Goal: Transaction & Acquisition: Purchase product/service

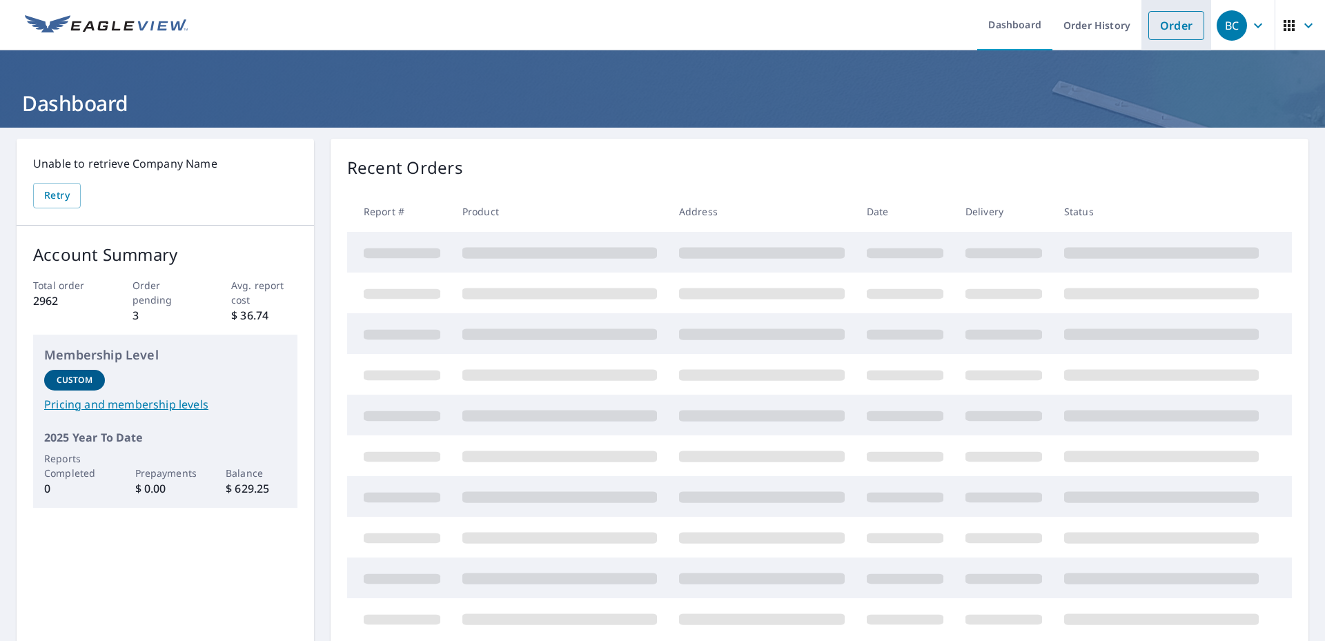
click at [1176, 26] on link "Order" at bounding box center [1177, 25] width 56 height 29
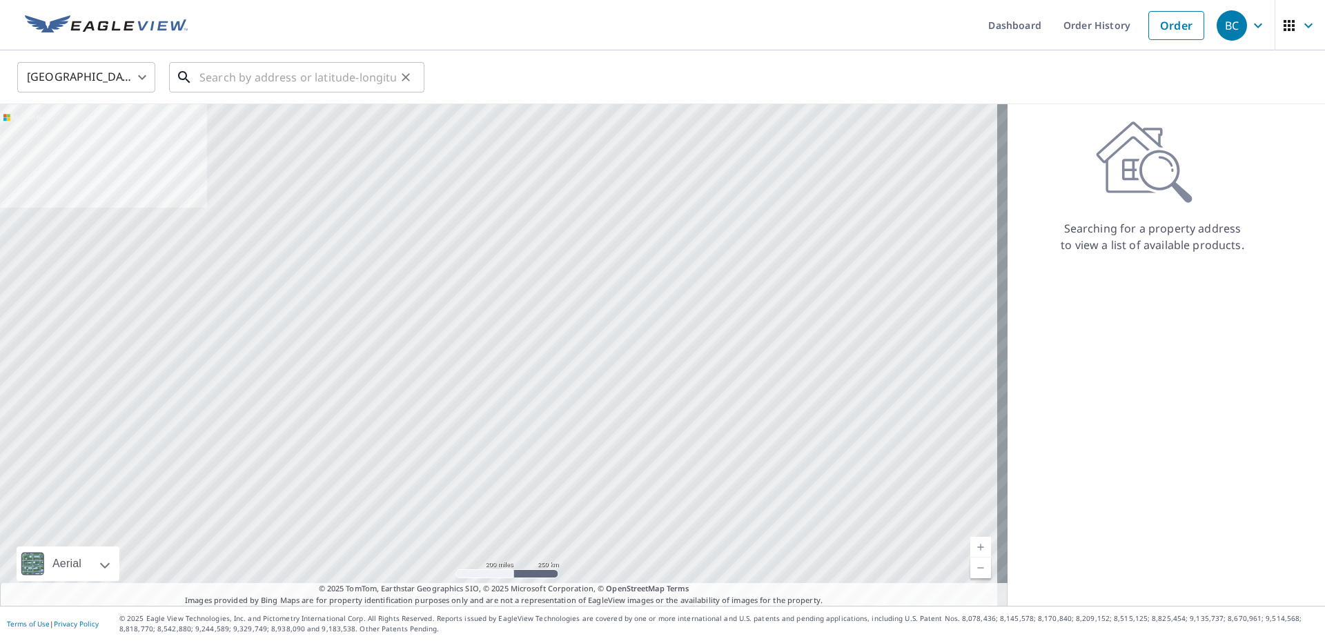
click at [244, 78] on input "text" at bounding box center [297, 77] width 197 height 39
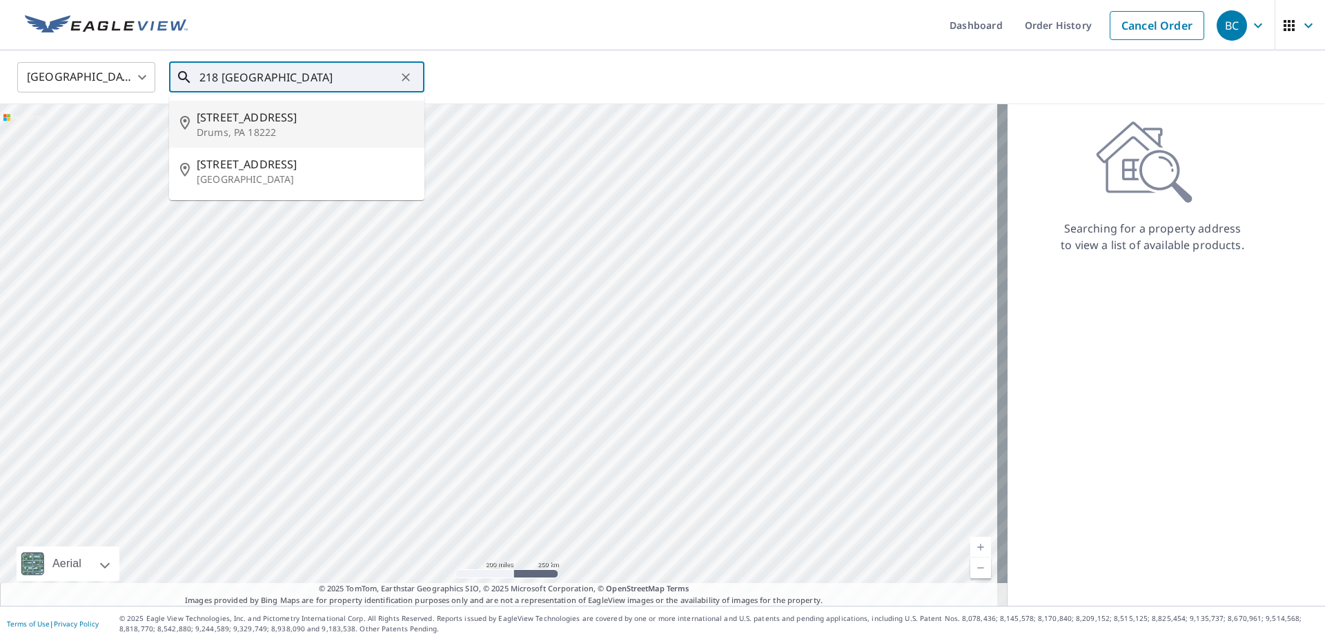
click at [258, 126] on p "Drums, PA 18222" at bounding box center [305, 133] width 217 height 14
type input "[STREET_ADDRESS]"
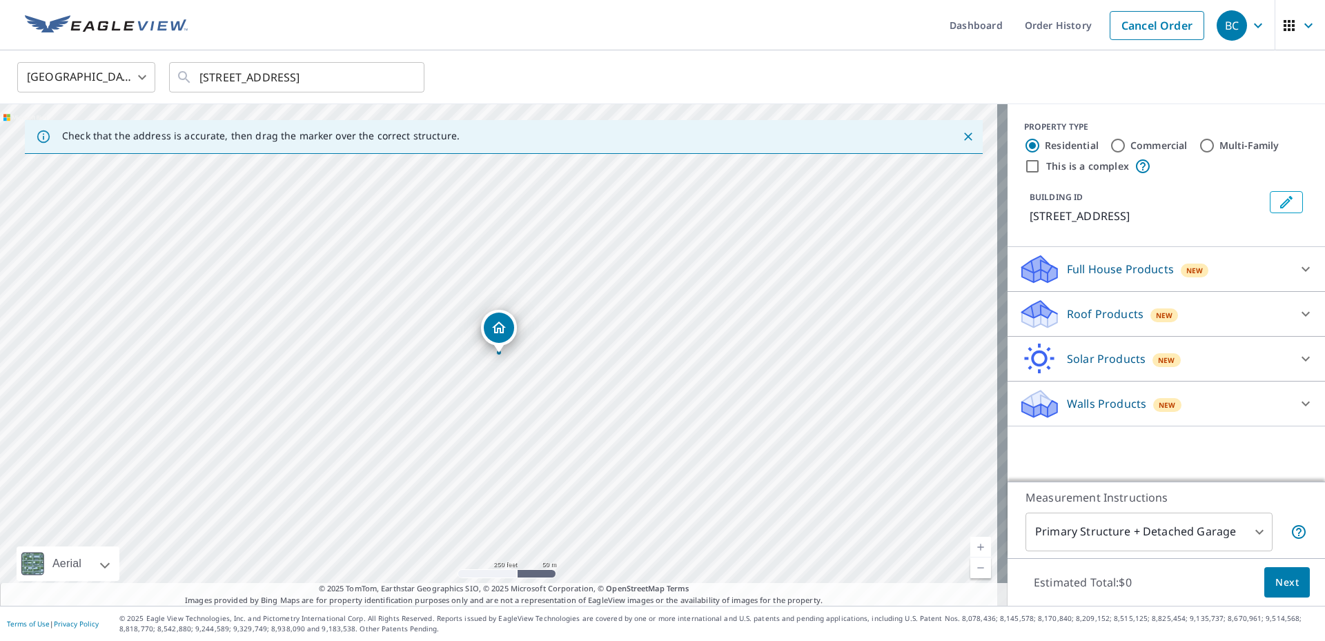
click at [1092, 317] on p "Roof Products" at bounding box center [1105, 314] width 77 height 17
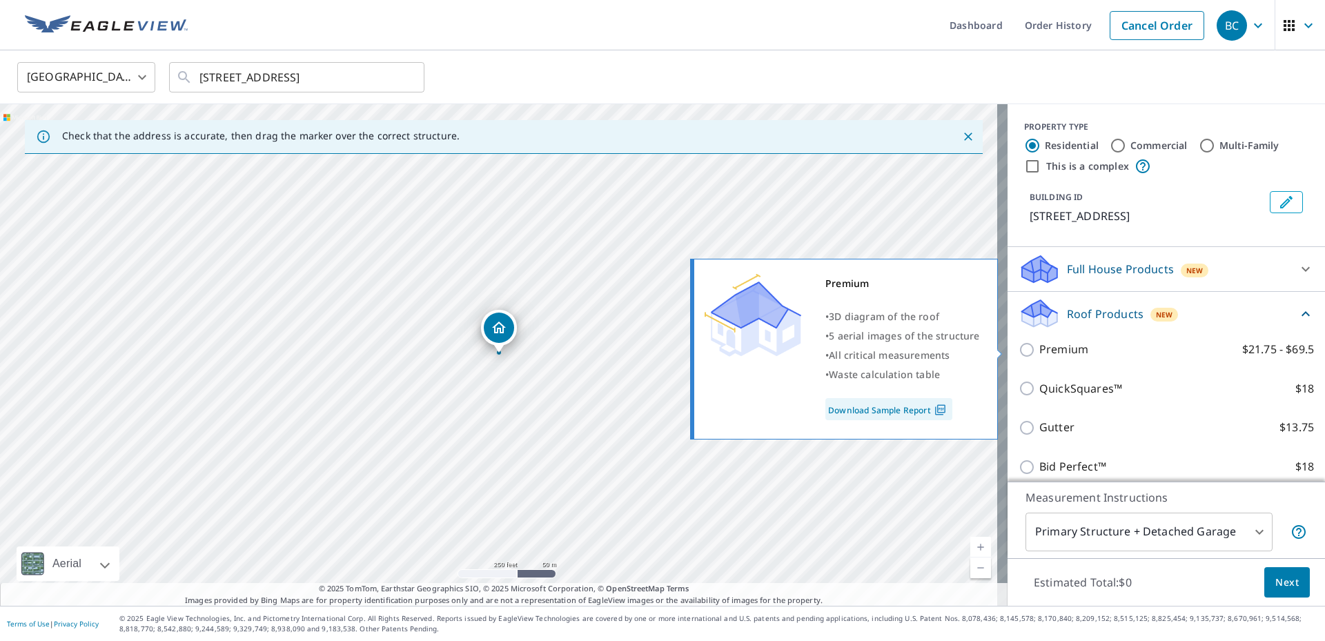
click at [1065, 353] on p "Premium" at bounding box center [1063, 349] width 49 height 17
click at [1039, 353] on input "Premium $21.75 - $69.5" at bounding box center [1029, 350] width 21 height 17
checkbox input "true"
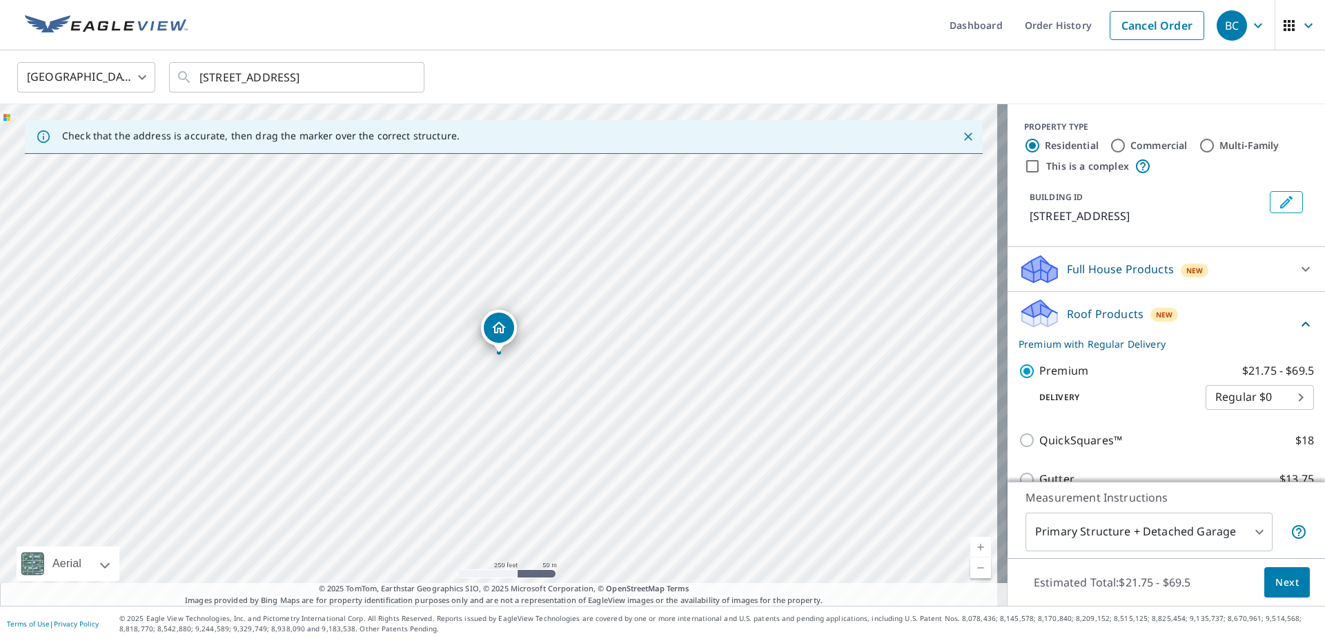
click at [1276, 581] on span "Next" at bounding box center [1287, 582] width 23 height 17
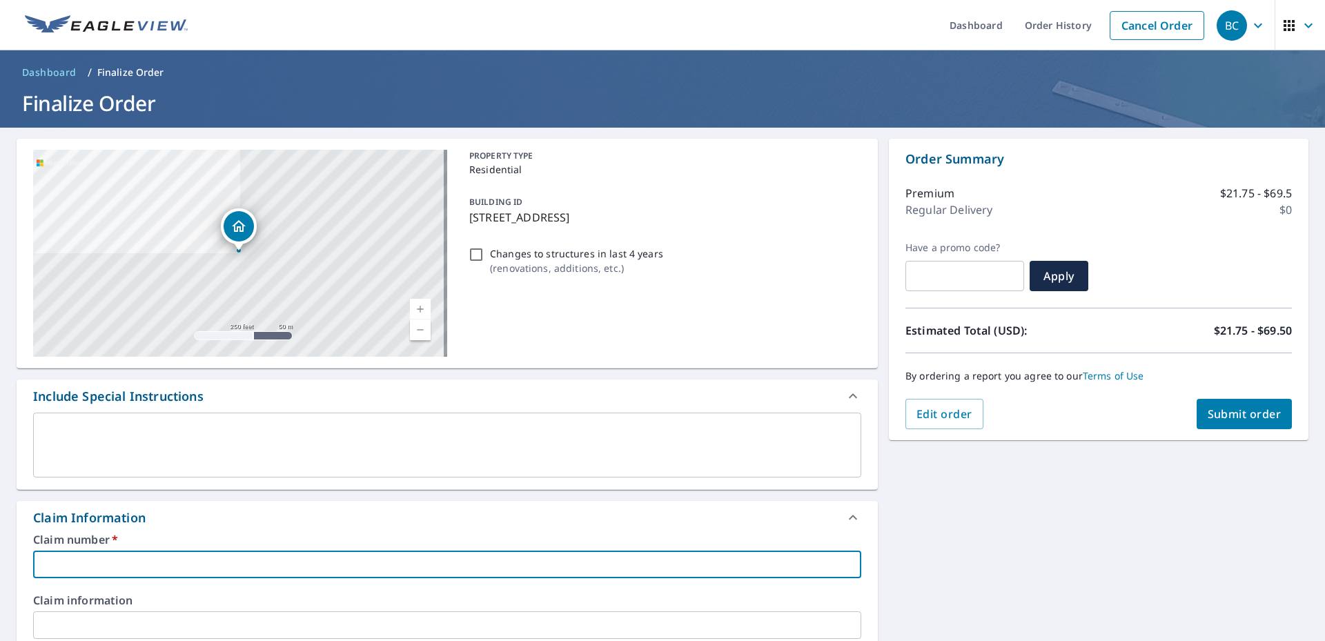
click at [104, 554] on input "text" at bounding box center [447, 565] width 828 height 28
type input "3"
checkbox input "true"
type input "35"
checkbox input "true"
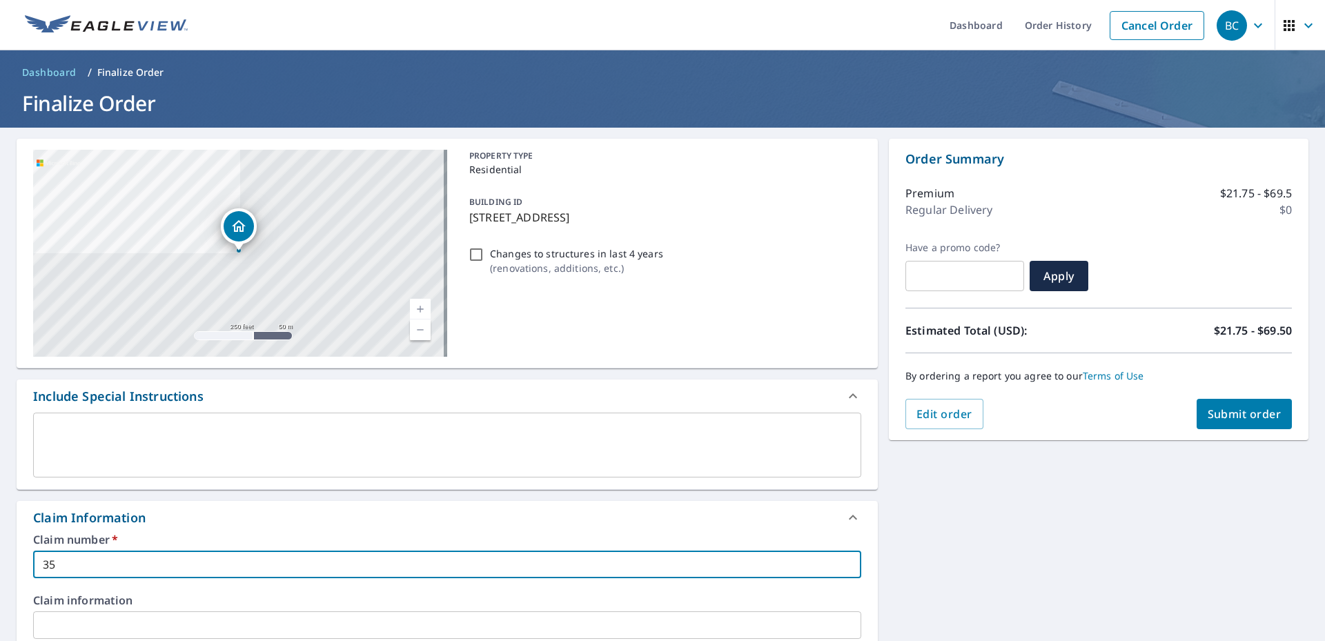
type input "359"
checkbox input "true"
type input "3598"
checkbox input "true"
type input "35985"
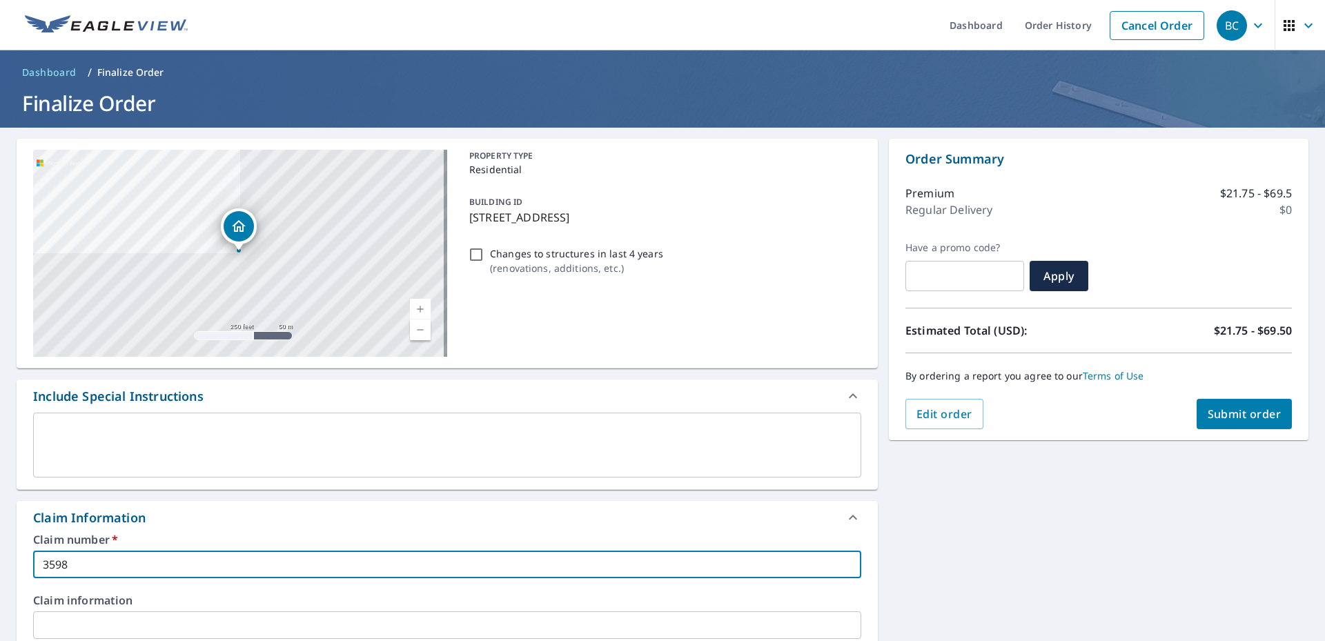
checkbox input "true"
type input "359854"
checkbox input "true"
type input "3598545"
checkbox input "true"
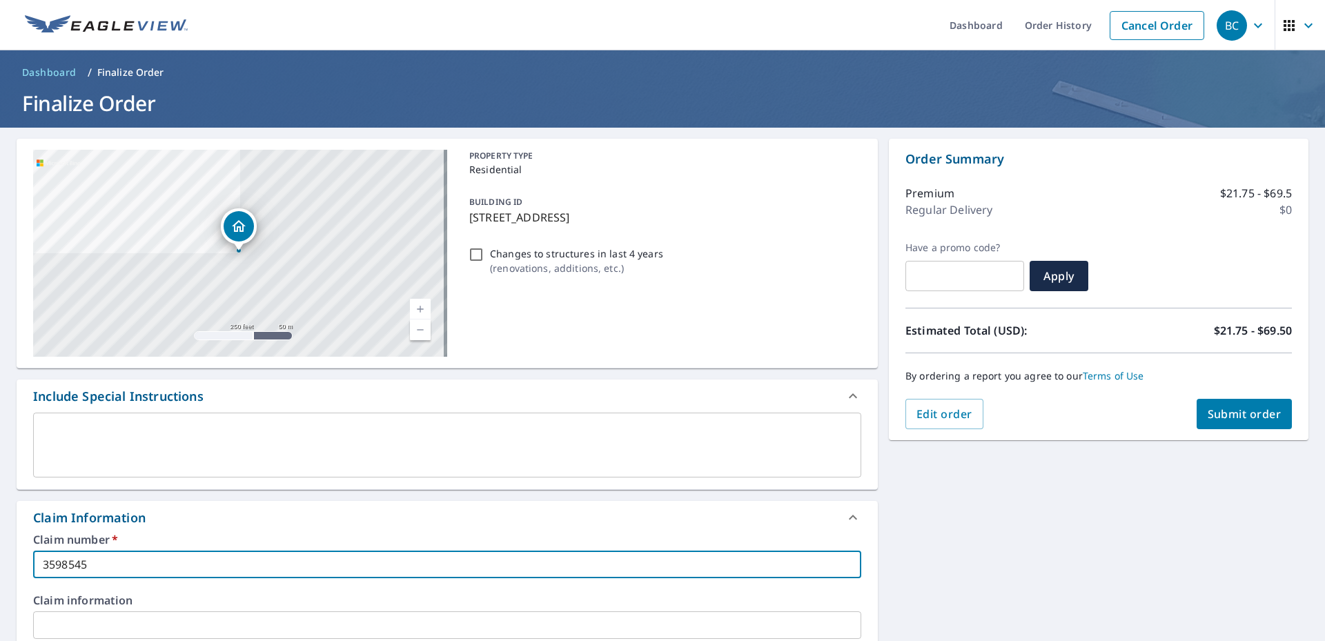
scroll to position [138, 0]
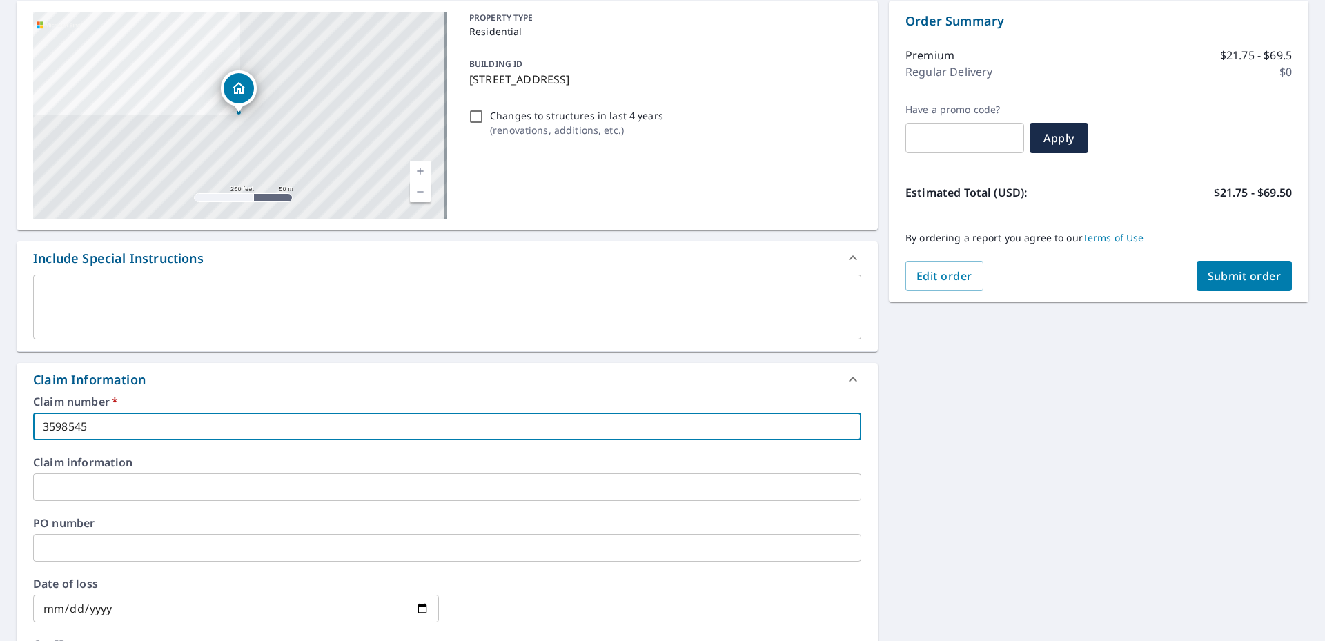
type input "3598545"
click at [69, 496] on input "text" at bounding box center [447, 487] width 828 height 28
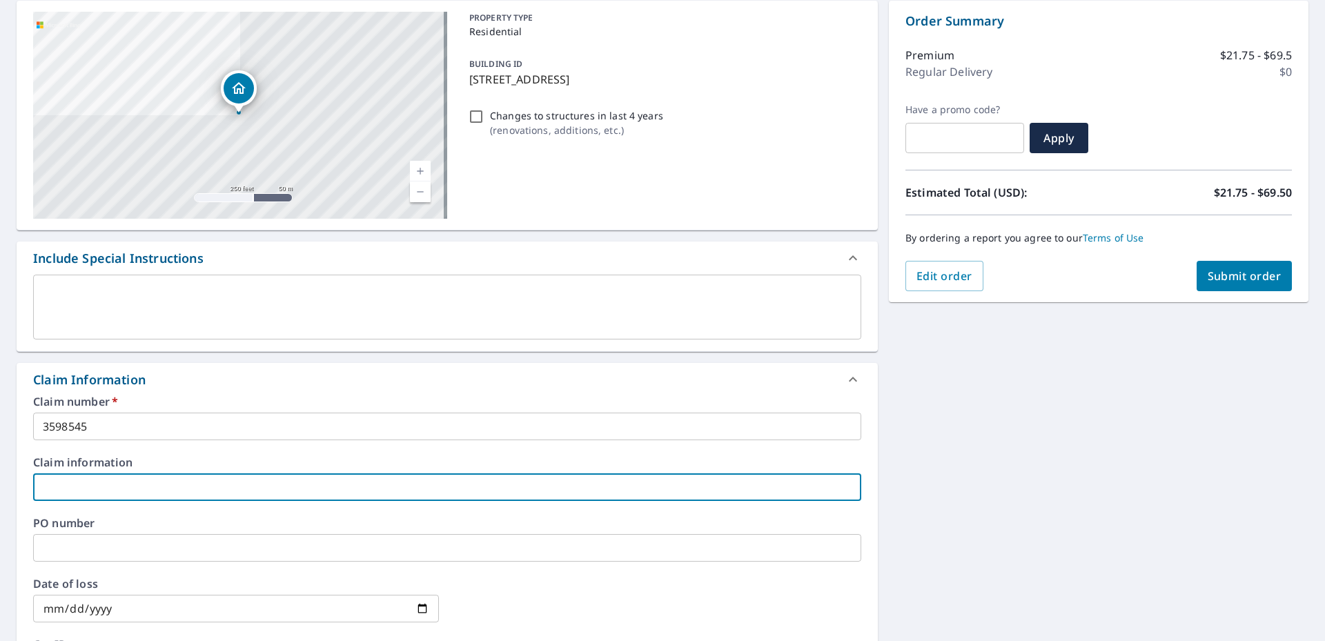
type input "B"
checkbox input "true"
type input "BI"
checkbox input "true"
type input "BIT"
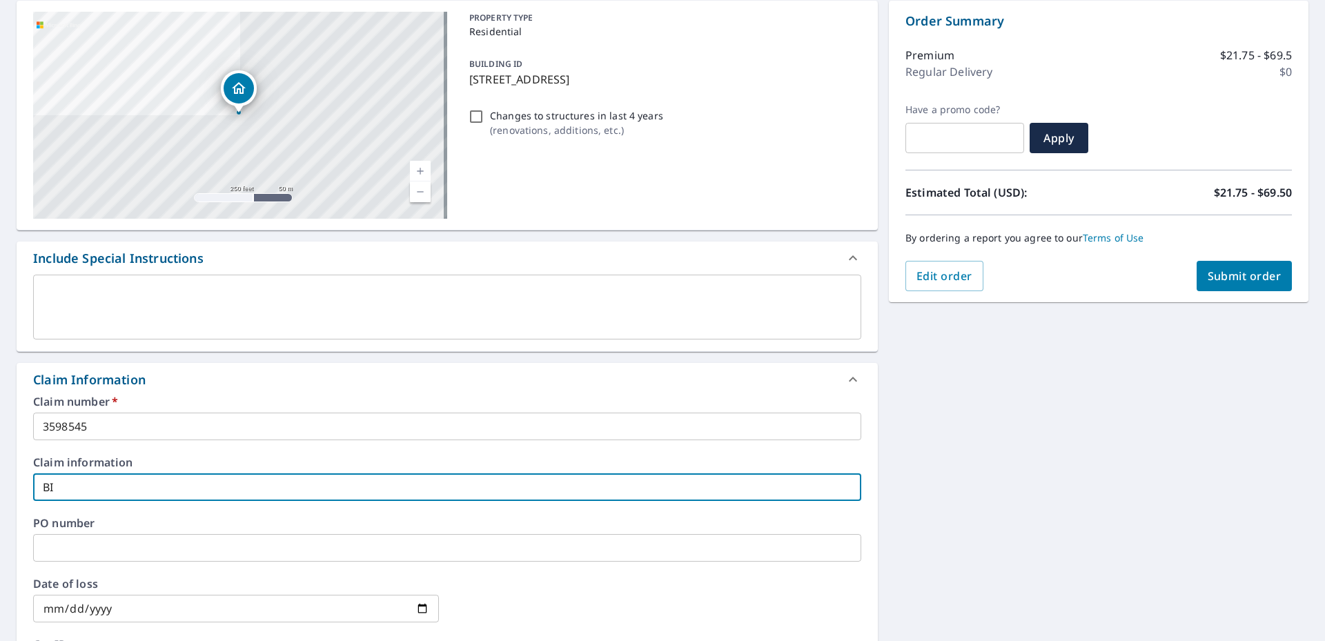
checkbox input "true"
type input "BITT"
checkbox input "true"
type input "BITTN"
checkbox input "true"
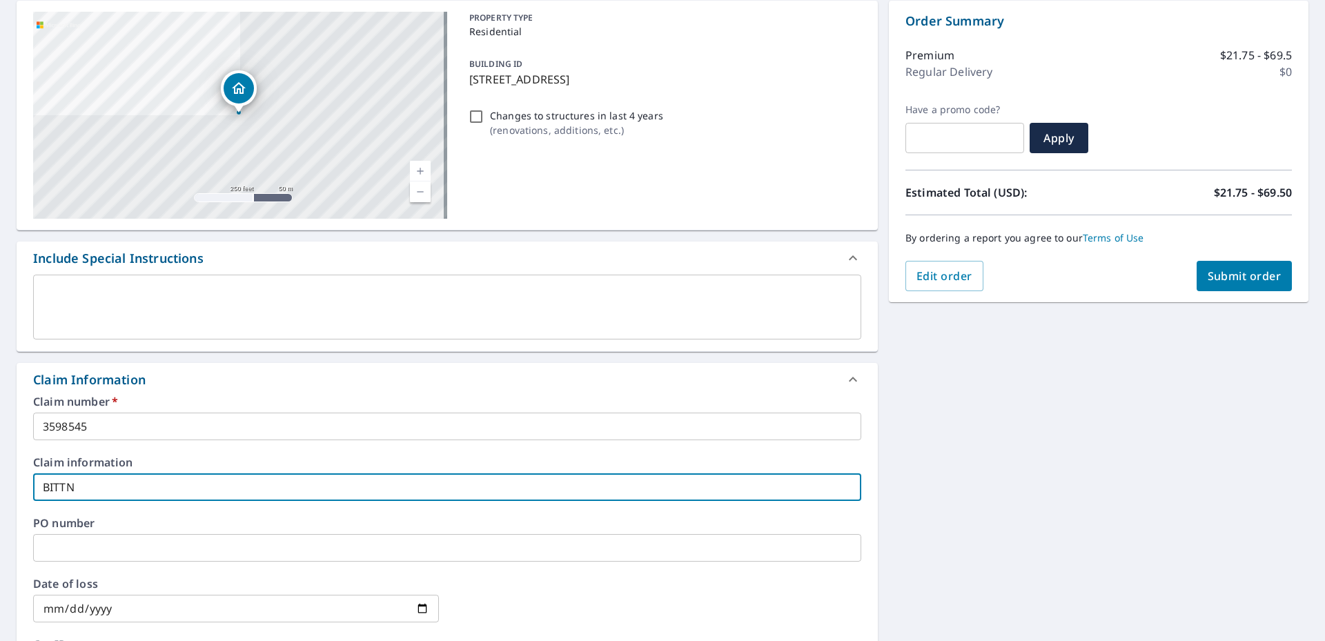
type input "BITTNE"
checkbox input "true"
type input "[PERSON_NAME]"
checkbox input "true"
type input "[PERSON_NAME]"
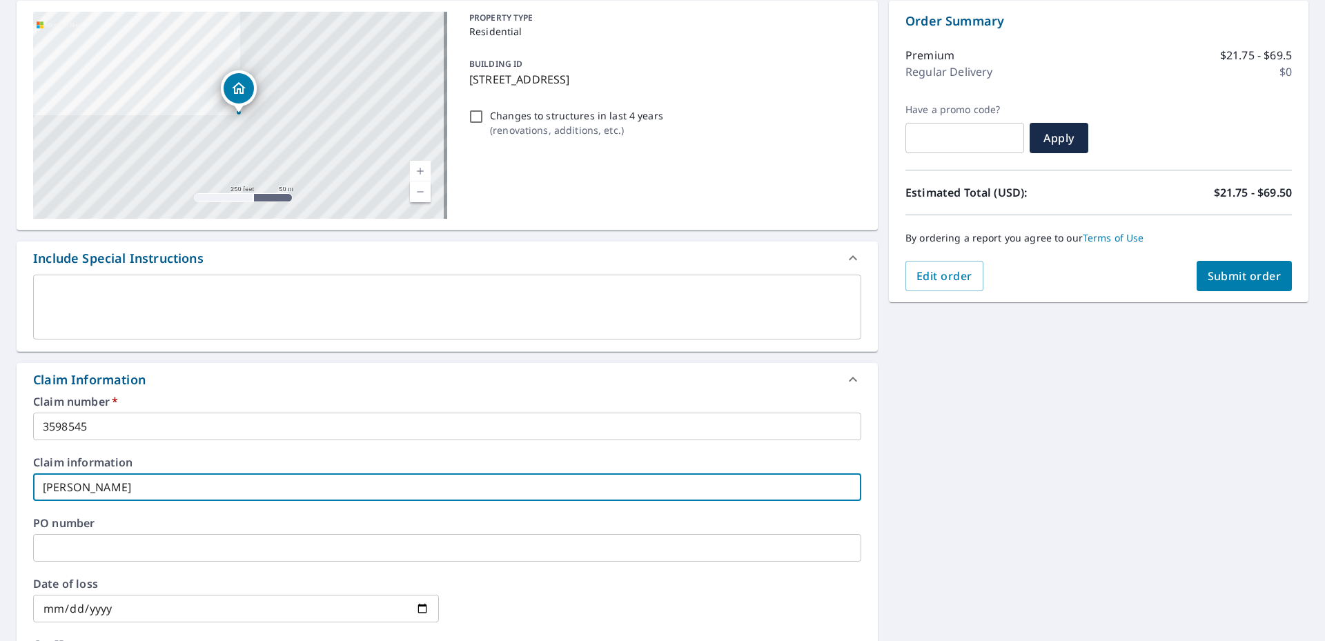
checkbox input "true"
type input "[PERSON_NAME] -"
checkbox input "true"
type input "[PERSON_NAME] -"
checkbox input "true"
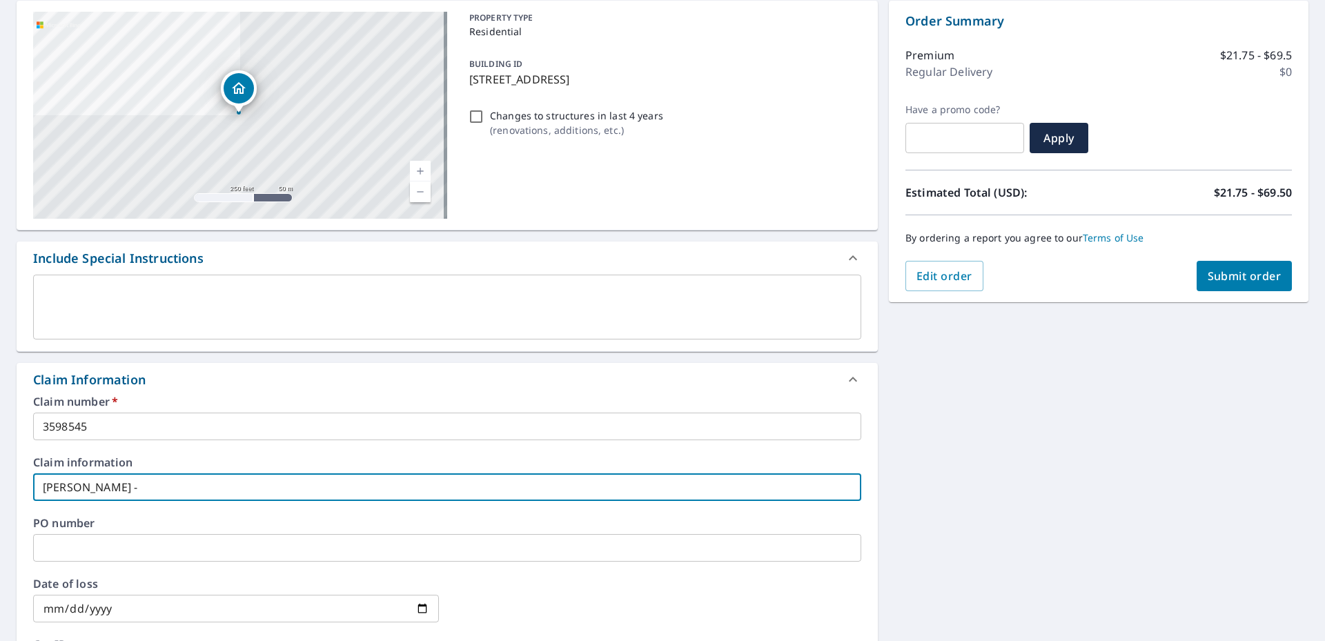
type input "[PERSON_NAME] - 2"
checkbox input "true"
type input "[PERSON_NAME] - 21"
checkbox input "true"
type input "[PERSON_NAME] - 218"
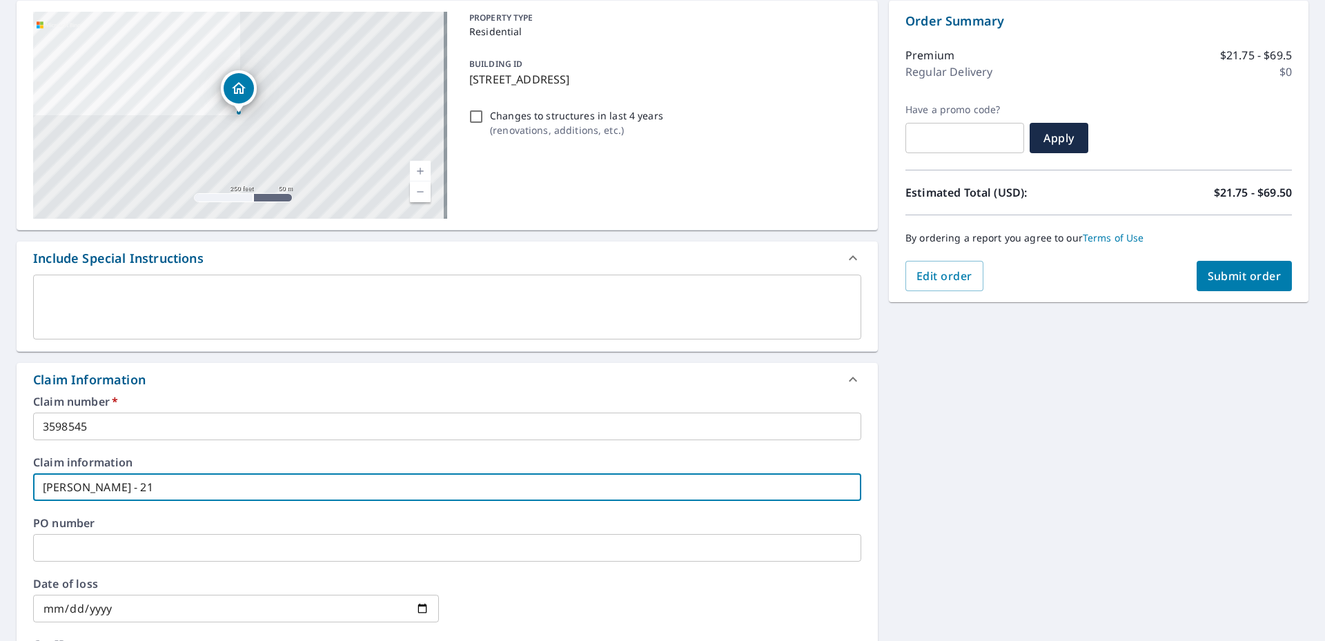
checkbox input "true"
type input "[PERSON_NAME] - 218"
checkbox input "true"
type input "[PERSON_NAME] - 218 B"
checkbox input "true"
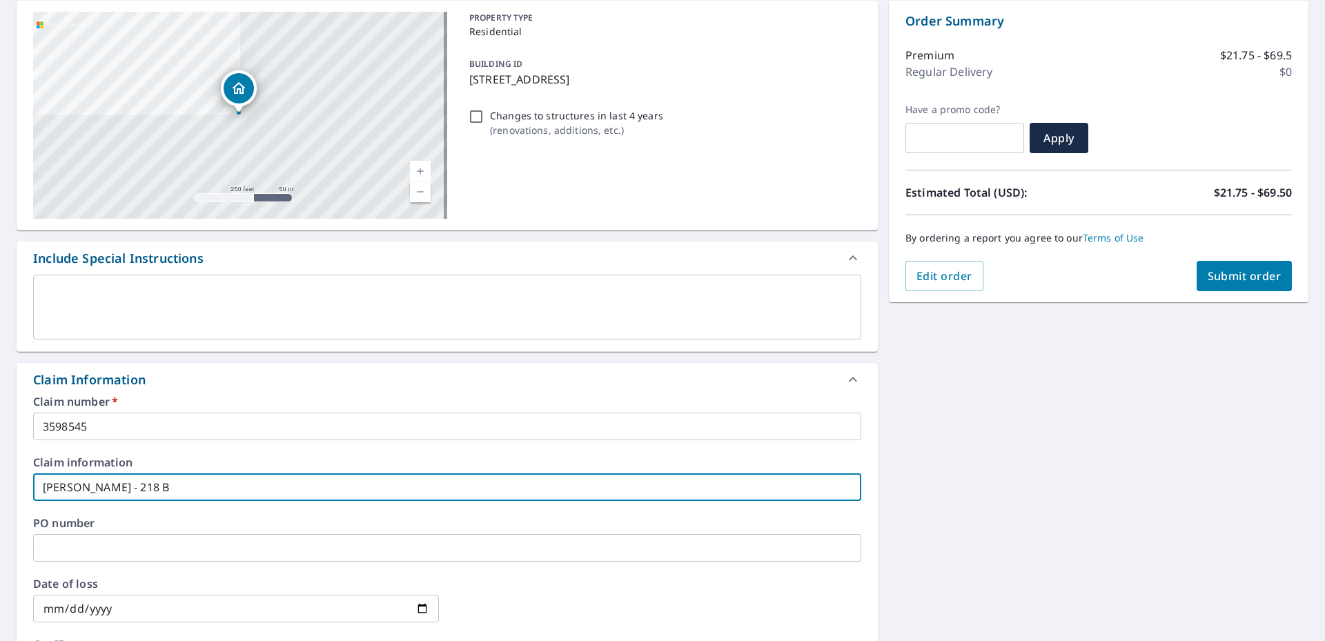
type input "[PERSON_NAME] - 218 BU"
checkbox input "true"
type input "[PERSON_NAME] - 218 BUC"
checkbox input "true"
type input "[PERSON_NAME] - 218 BUCK"
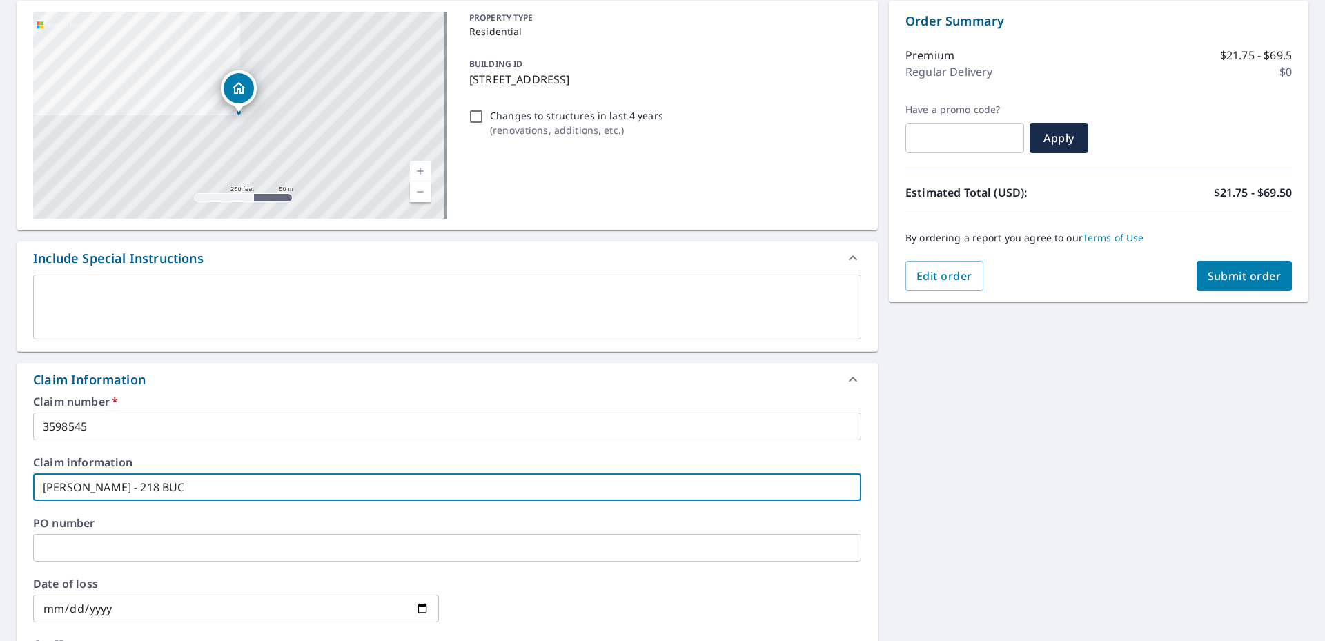
checkbox input "true"
type input "[PERSON_NAME] - 218 BUCK"
checkbox input "true"
type input "[PERSON_NAME] - 218 BUCK R"
checkbox input "true"
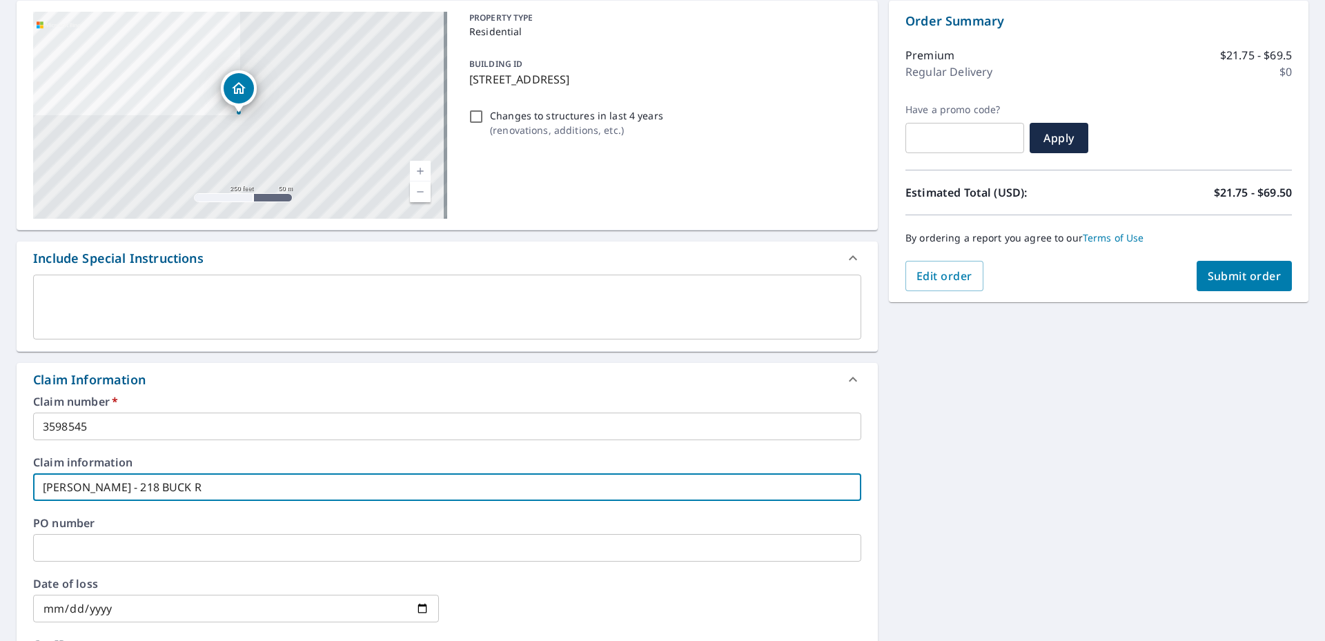
type input "[PERSON_NAME] - 218 BUCK RI"
checkbox input "true"
type input "[PERSON_NAME] - 218 BUCK RID"
checkbox input "true"
type input "[PERSON_NAME] - 218 BUCK RIDG"
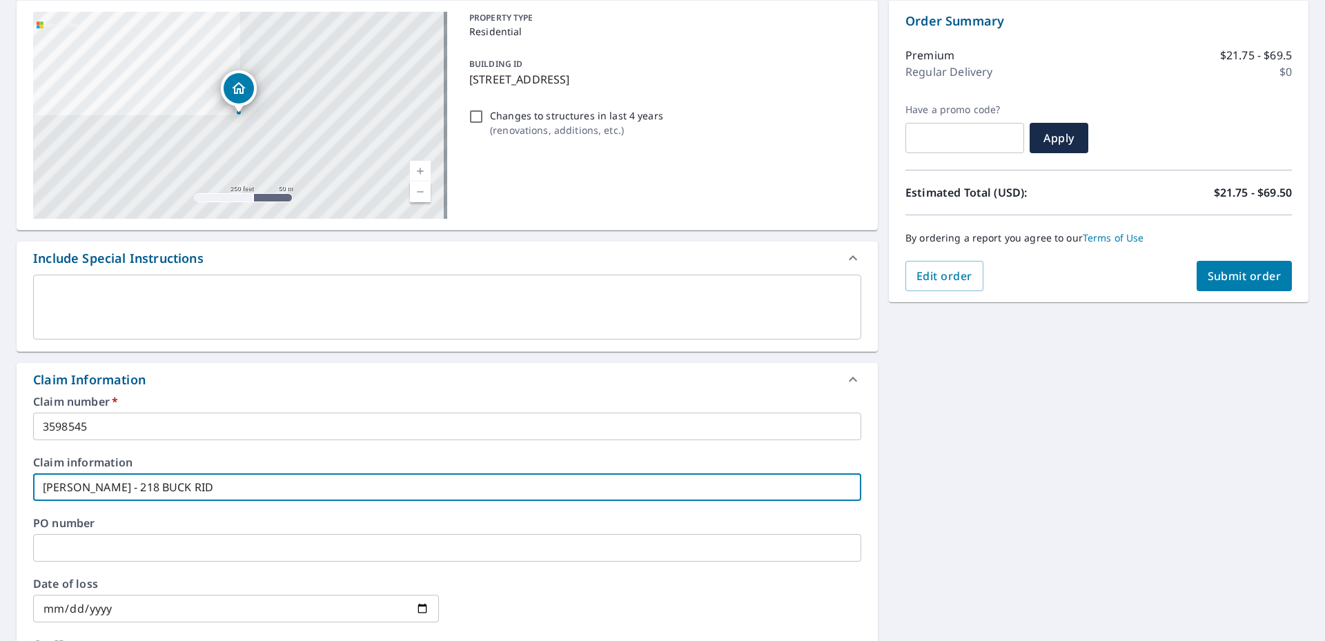
checkbox input "true"
type input "[PERSON_NAME] - 218 [PERSON_NAME]"
checkbox input "true"
type input "[PERSON_NAME] - 218 [PERSON_NAME]"
checkbox input "true"
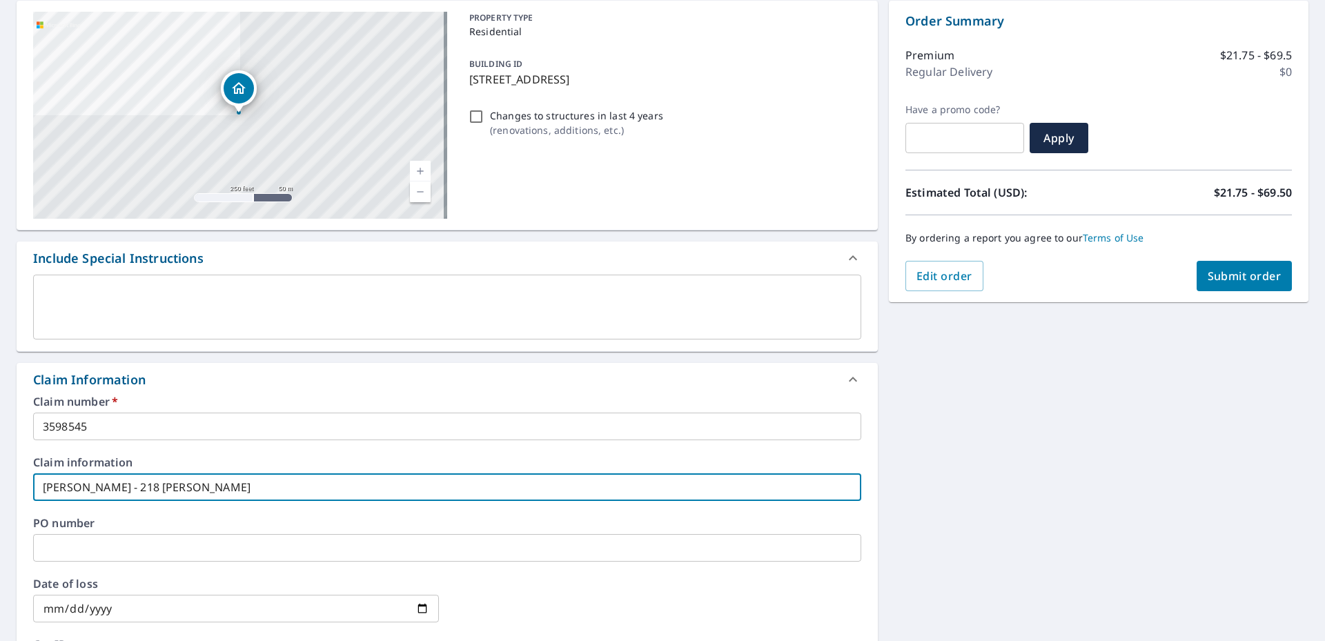
type input "[PERSON_NAME] - 218 [PERSON_NAME] D"
checkbox input "true"
type input "[PERSON_NAME] - [STREET_ADDRESS][PERSON_NAME]"
checkbox input "true"
type input "[PERSON_NAME] - [STREET_ADDRESS][PERSON_NAME]"
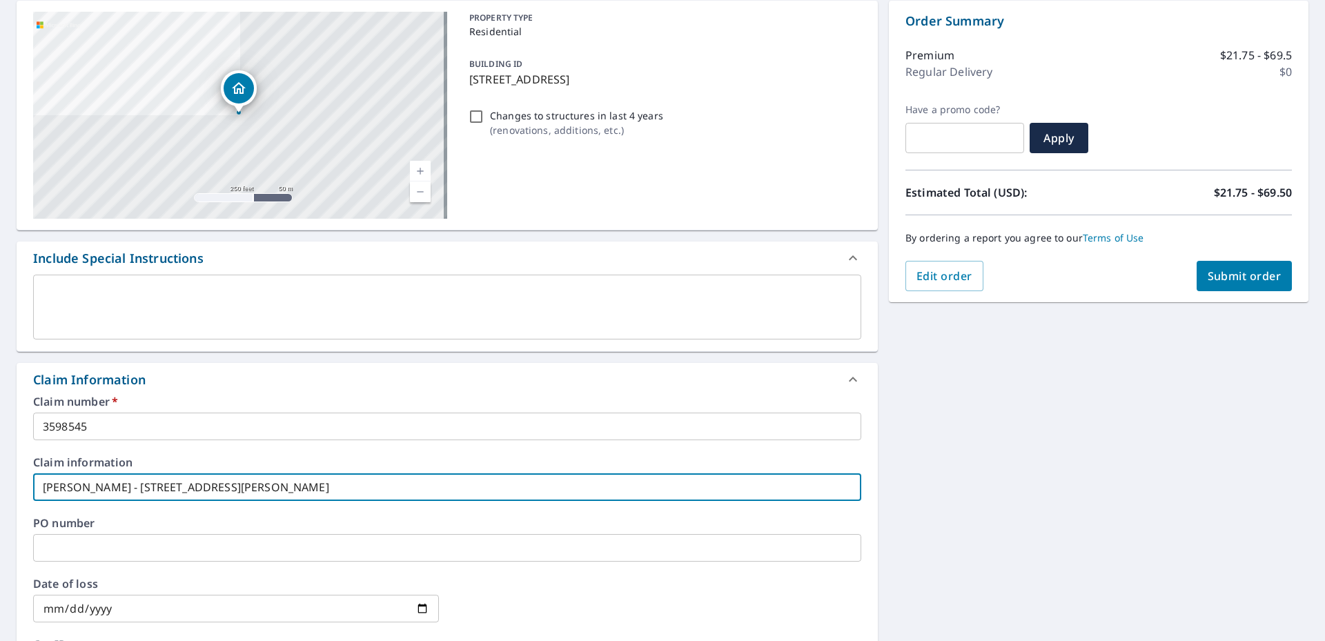
click at [77, 549] on input "text" at bounding box center [447, 548] width 828 height 28
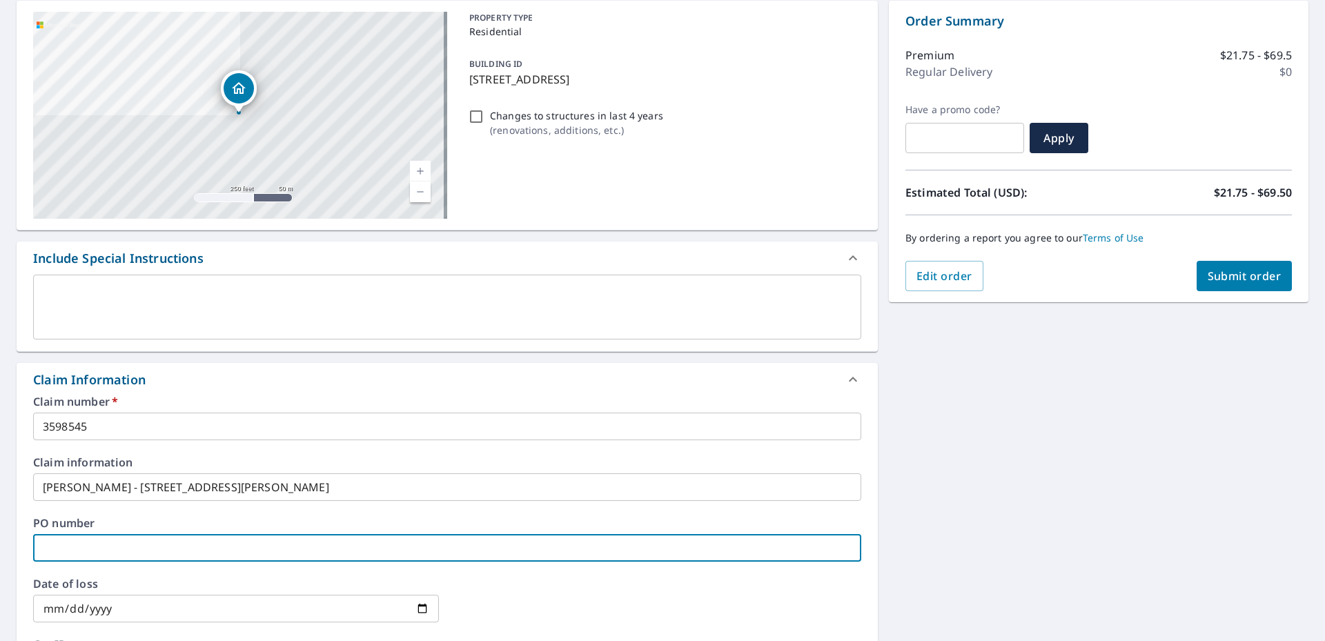
type input "3"
checkbox input "true"
type input "35"
checkbox input "true"
type input "359"
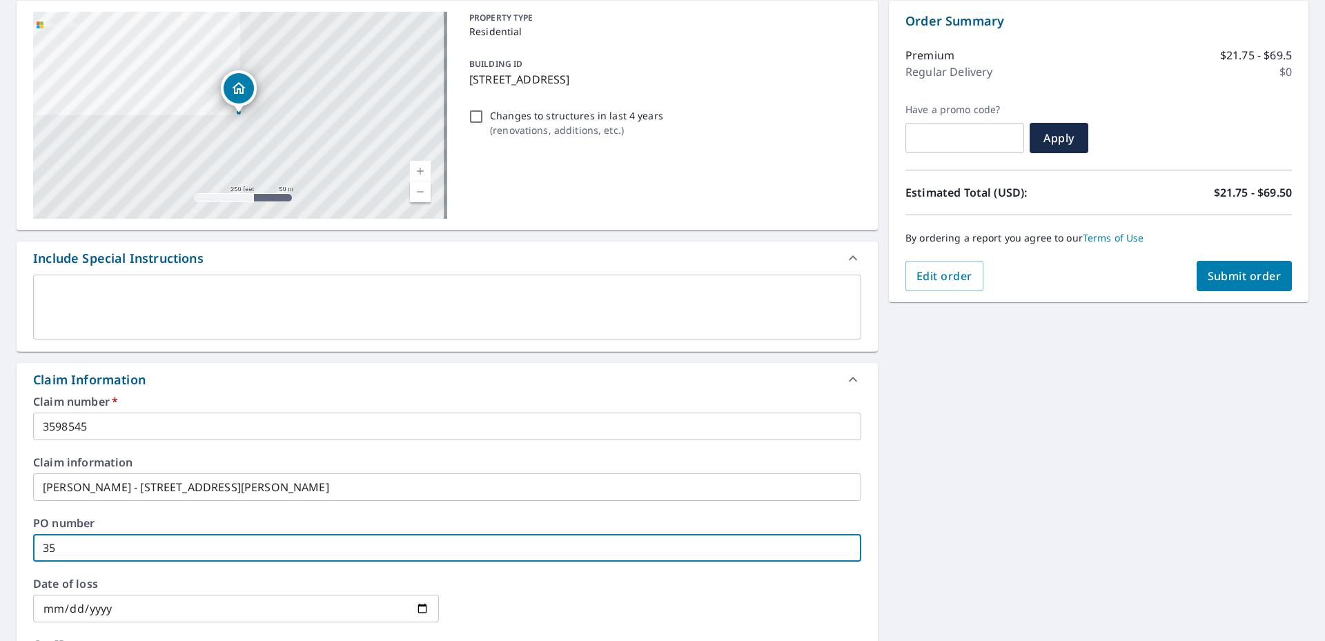
checkbox input "true"
type input "3598"
checkbox input "true"
type input "35985"
checkbox input "true"
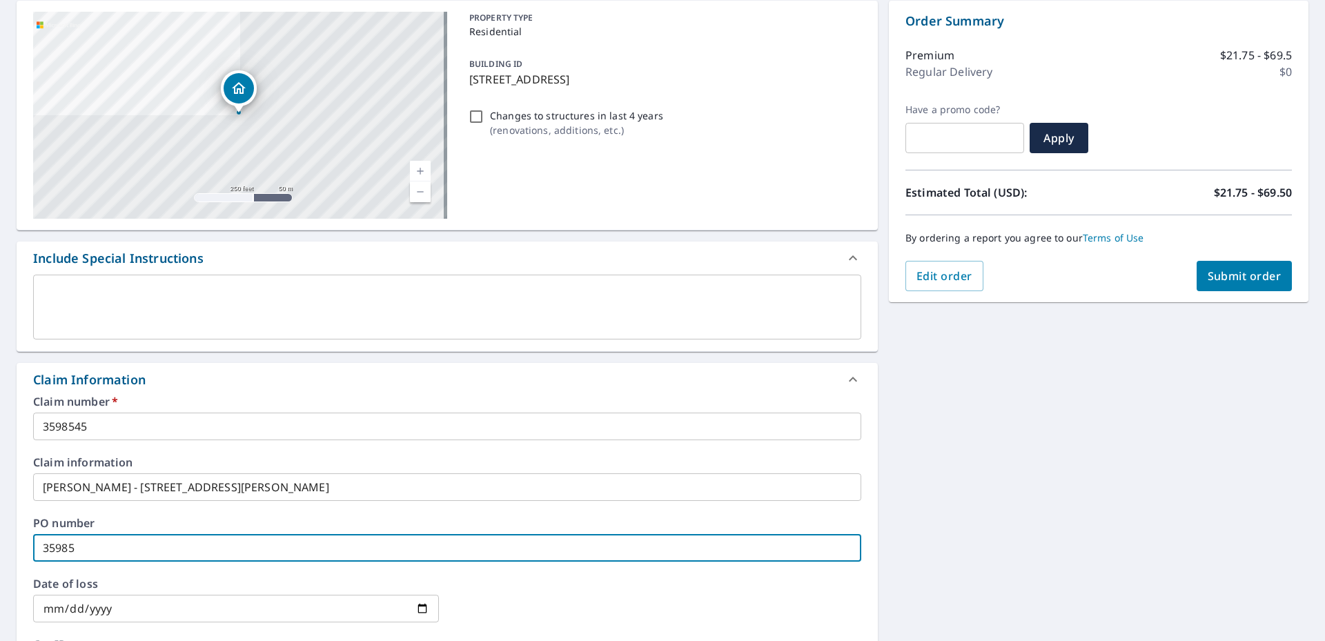
type input "359854"
checkbox input "true"
type input "3598545"
checkbox input "true"
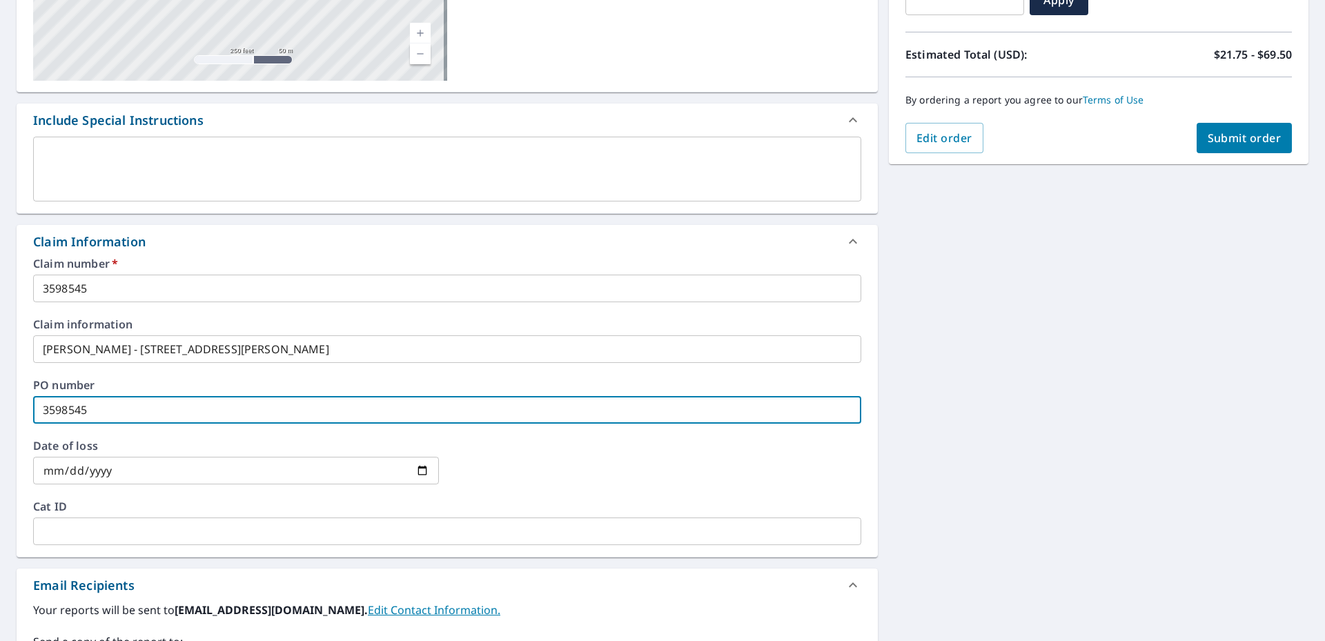
type input "3598545"
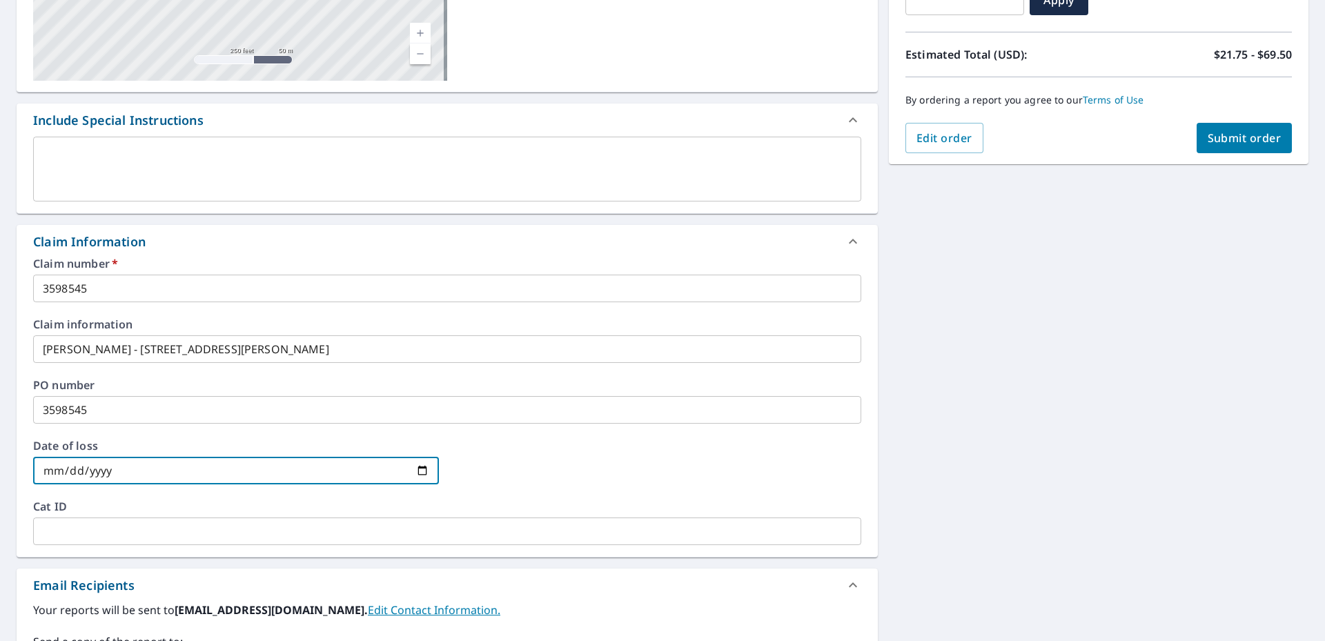
click at [423, 474] on input "date" at bounding box center [236, 471] width 406 height 28
type input "[DATE]"
checkbox input "true"
type input "[DATE]"
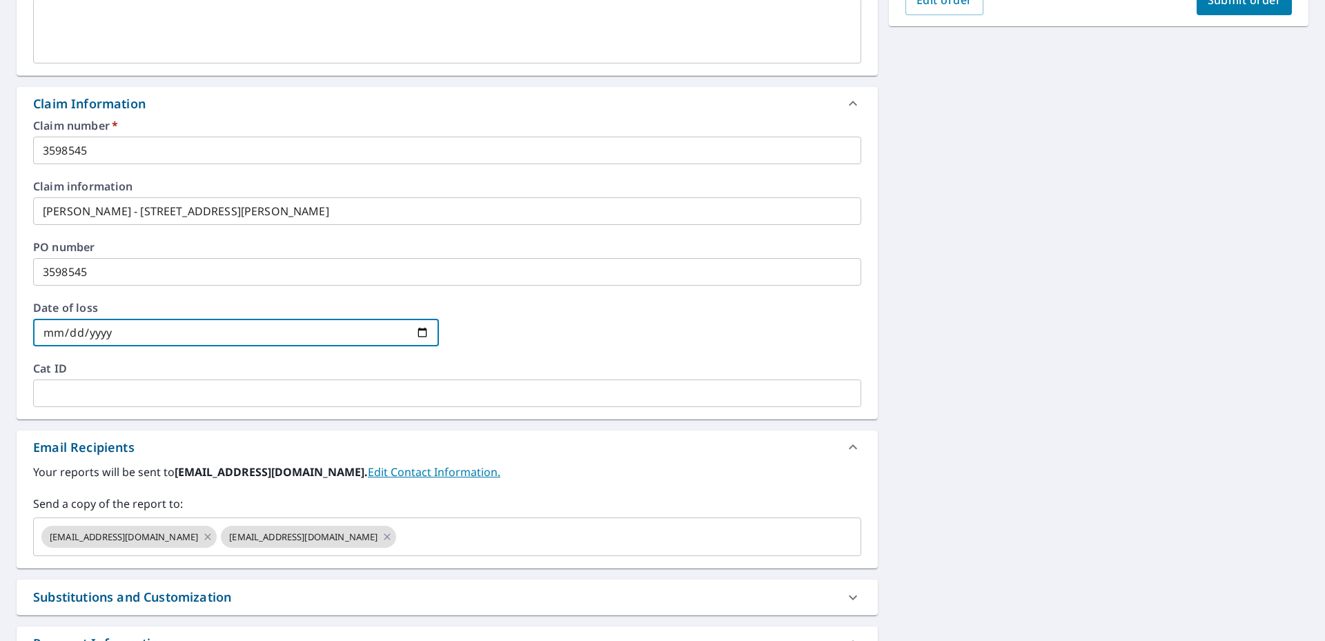
scroll to position [483, 0]
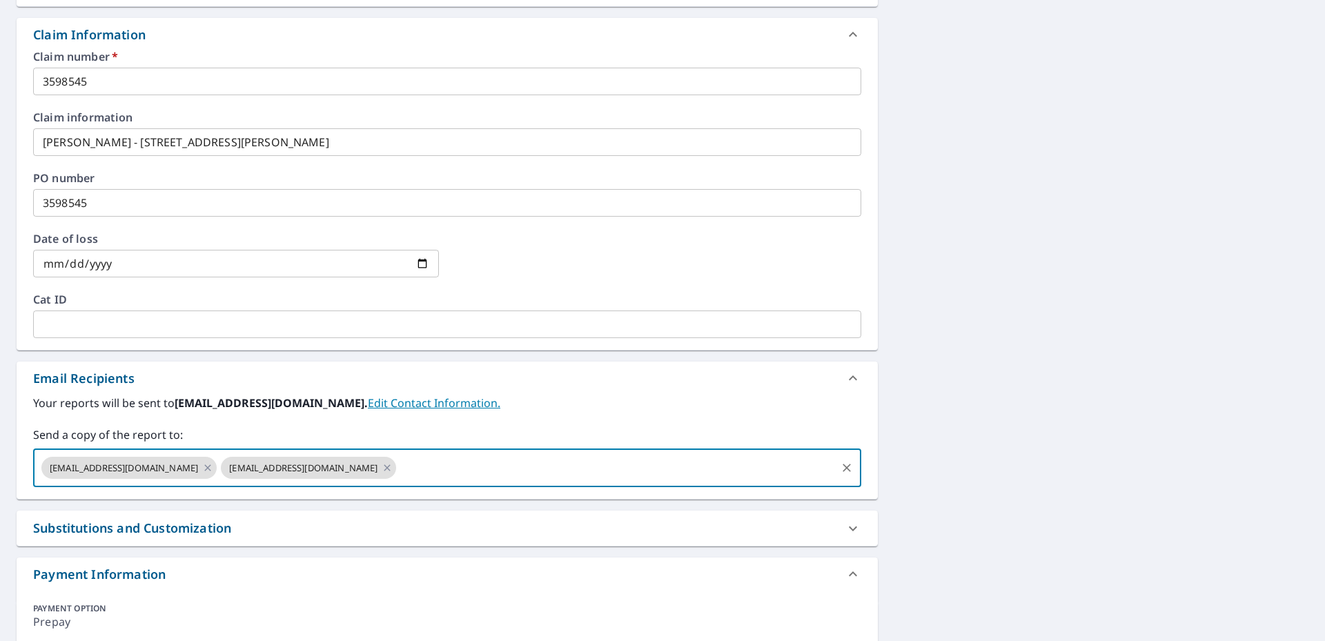
click at [398, 467] on input "text" at bounding box center [616, 468] width 436 height 26
type input "[PERSON_NAME][EMAIL_ADDRESS][DOMAIN_NAME]"
checkbox input "true"
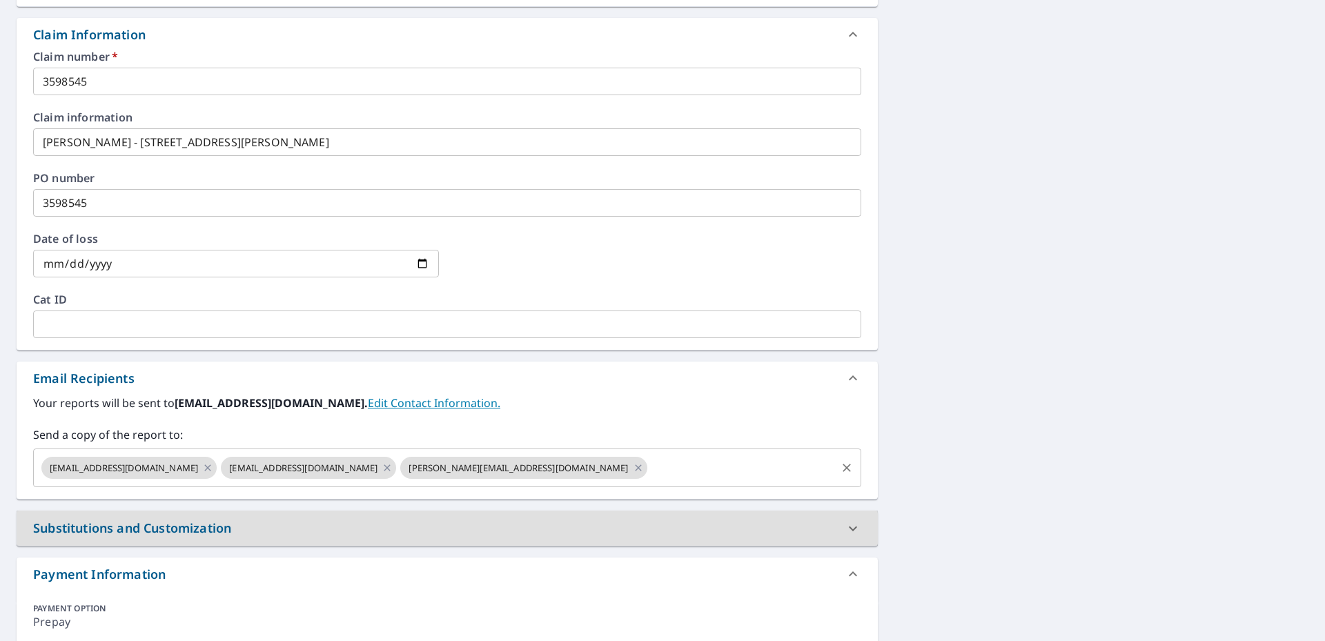
click at [649, 468] on input "text" at bounding box center [741, 468] width 185 height 26
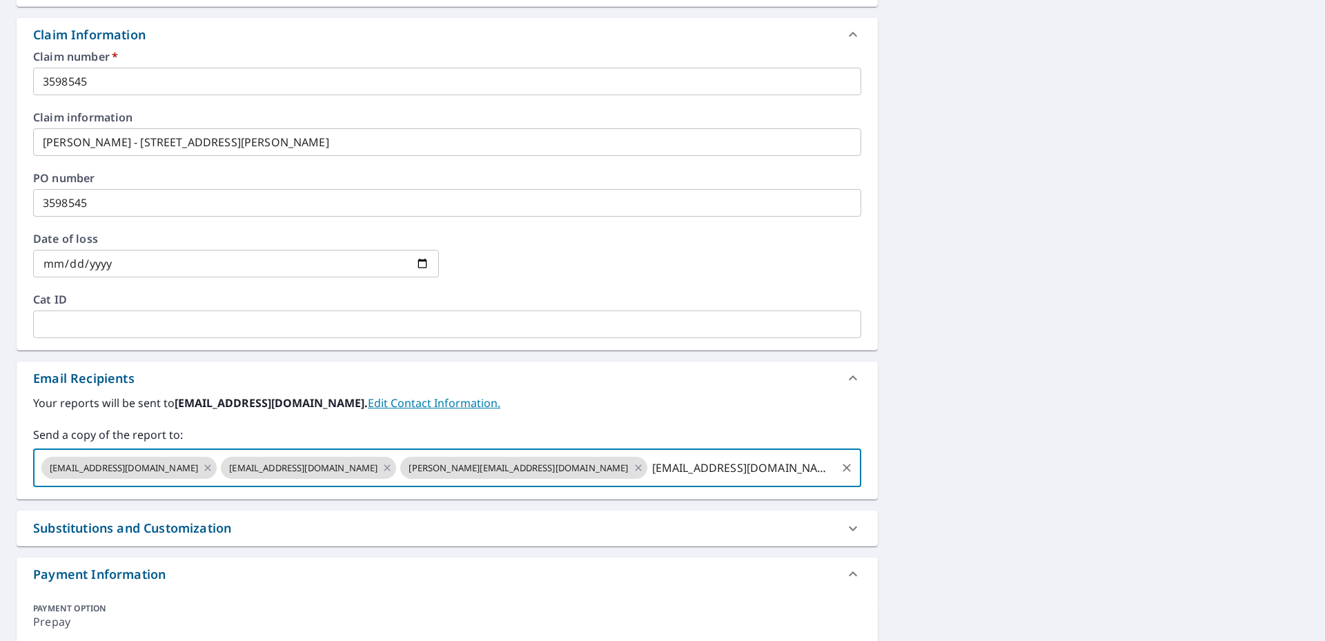
type input "[EMAIL_ADDRESS][DOMAIN_NAME]"
checkbox input "true"
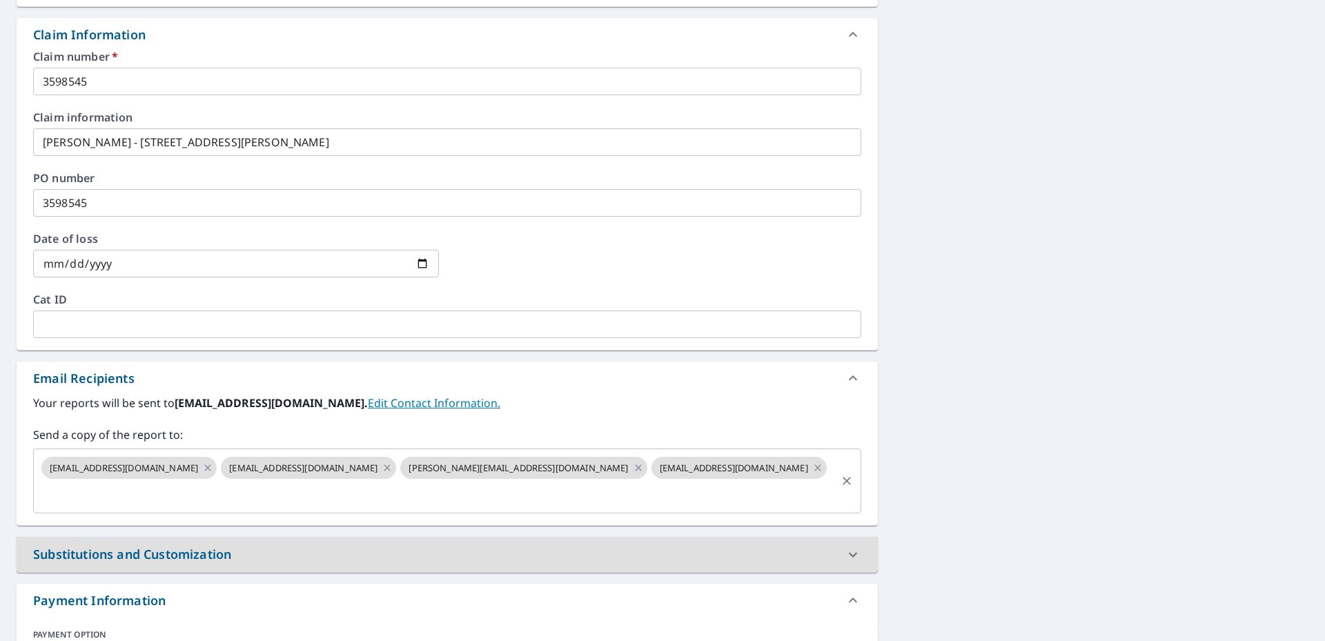
click at [674, 481] on input "text" at bounding box center [436, 494] width 795 height 26
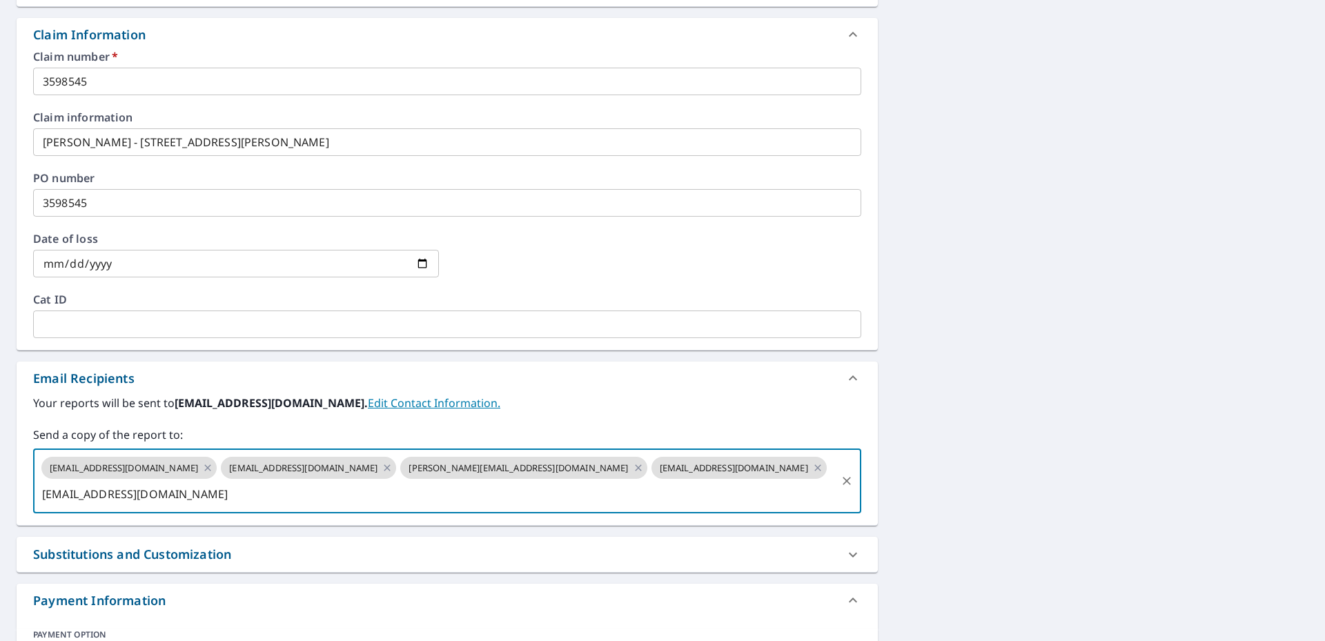
type input "[EMAIL_ADDRESS][DOMAIN_NAME]"
checkbox input "true"
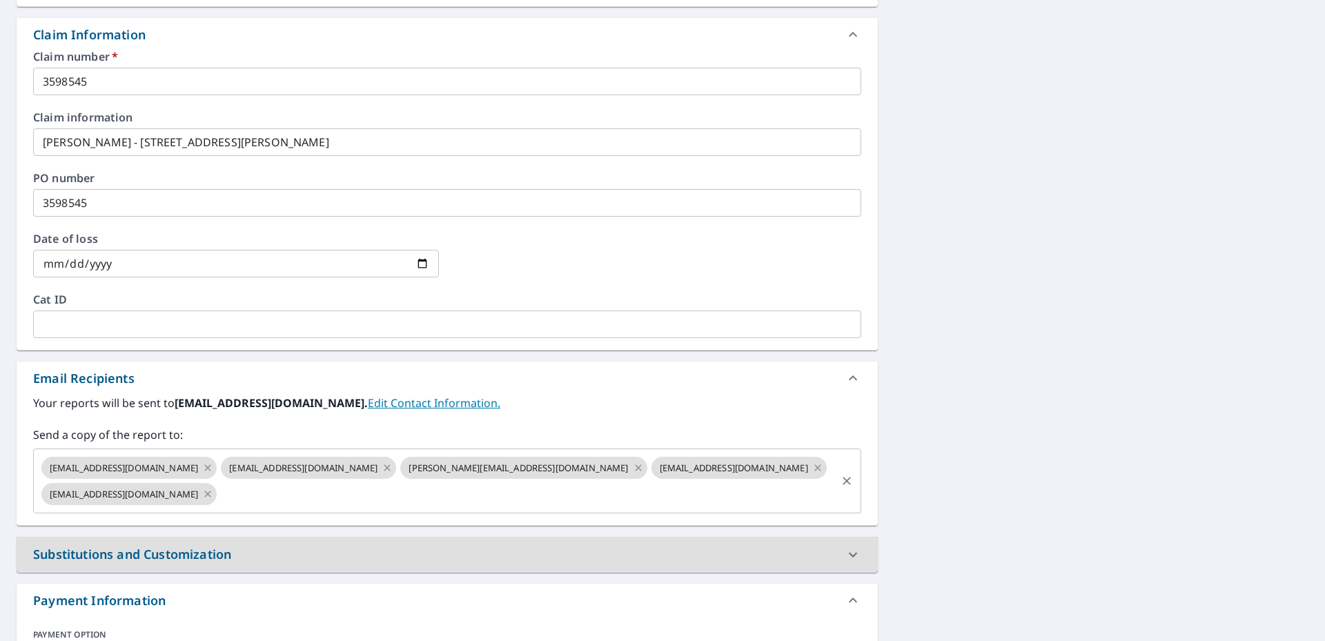
click at [219, 505] on input "text" at bounding box center [527, 494] width 616 height 26
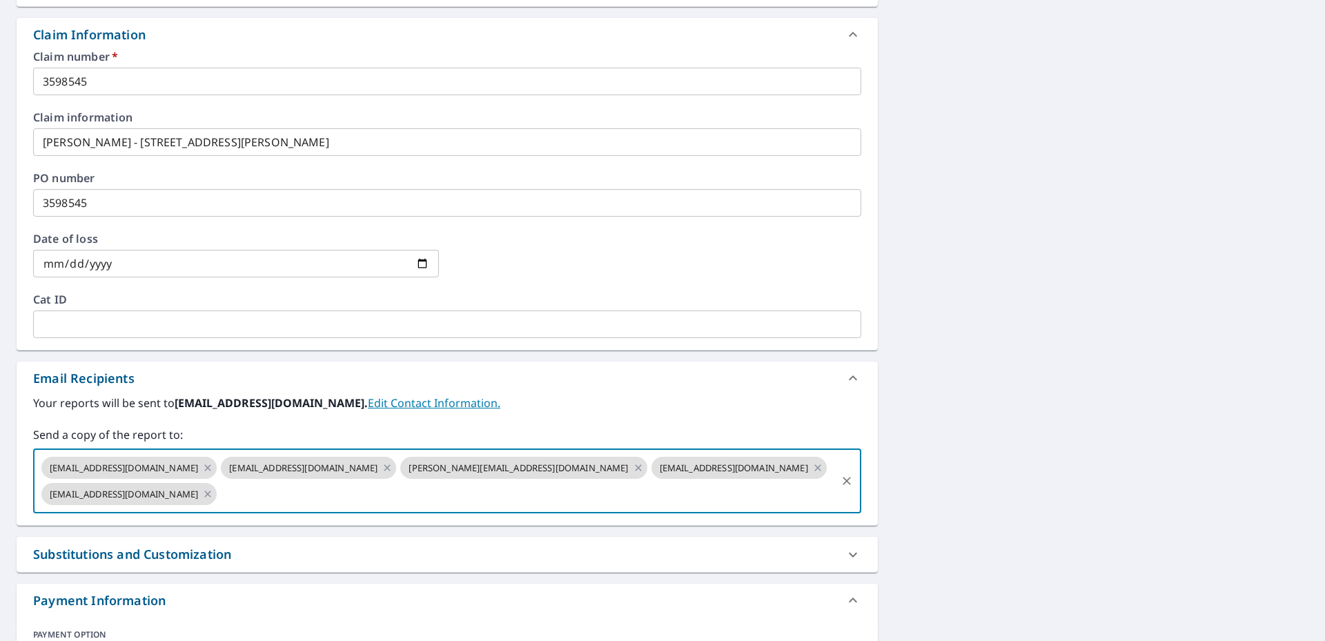
type input "[EMAIL_ADDRESS][DOMAIN_NAME]"
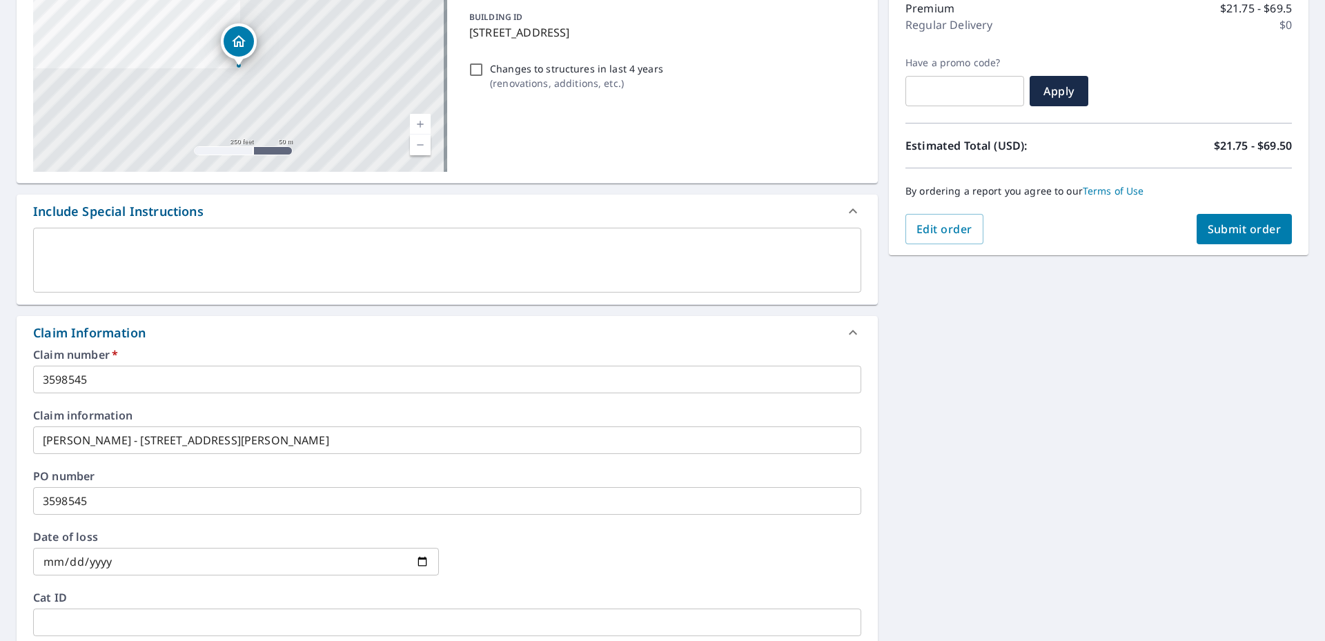
scroll to position [0, 0]
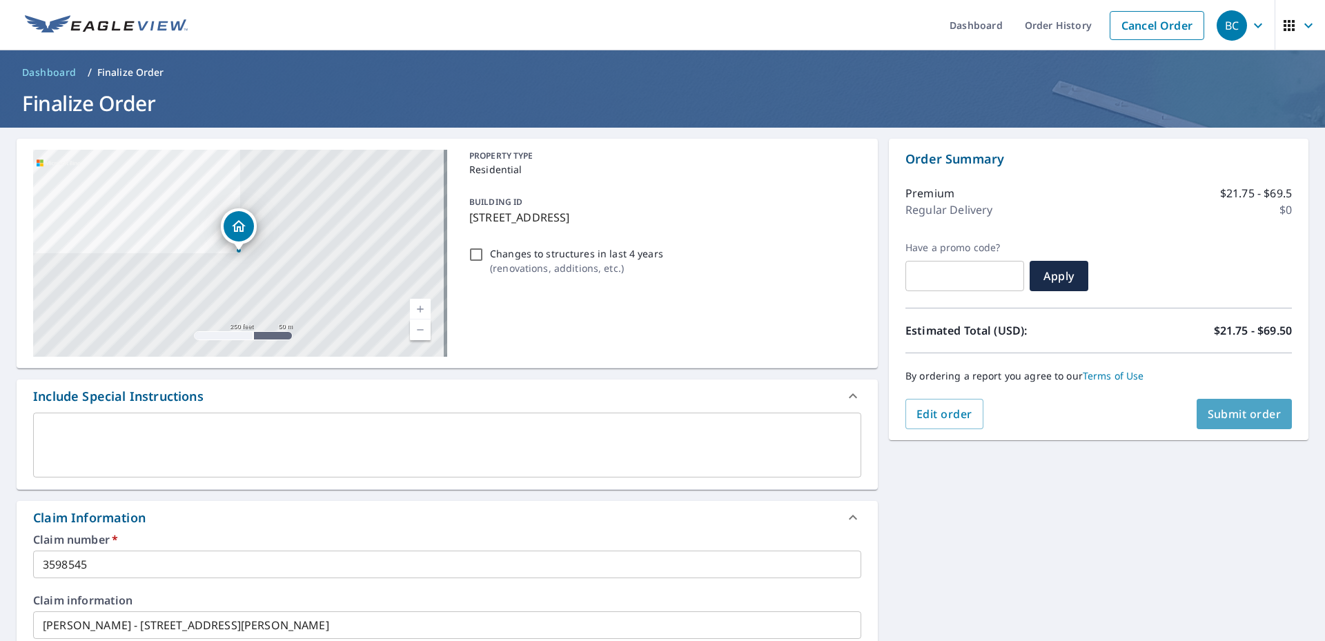
click at [1208, 418] on span "Submit order" at bounding box center [1245, 414] width 74 height 15
checkbox input "true"
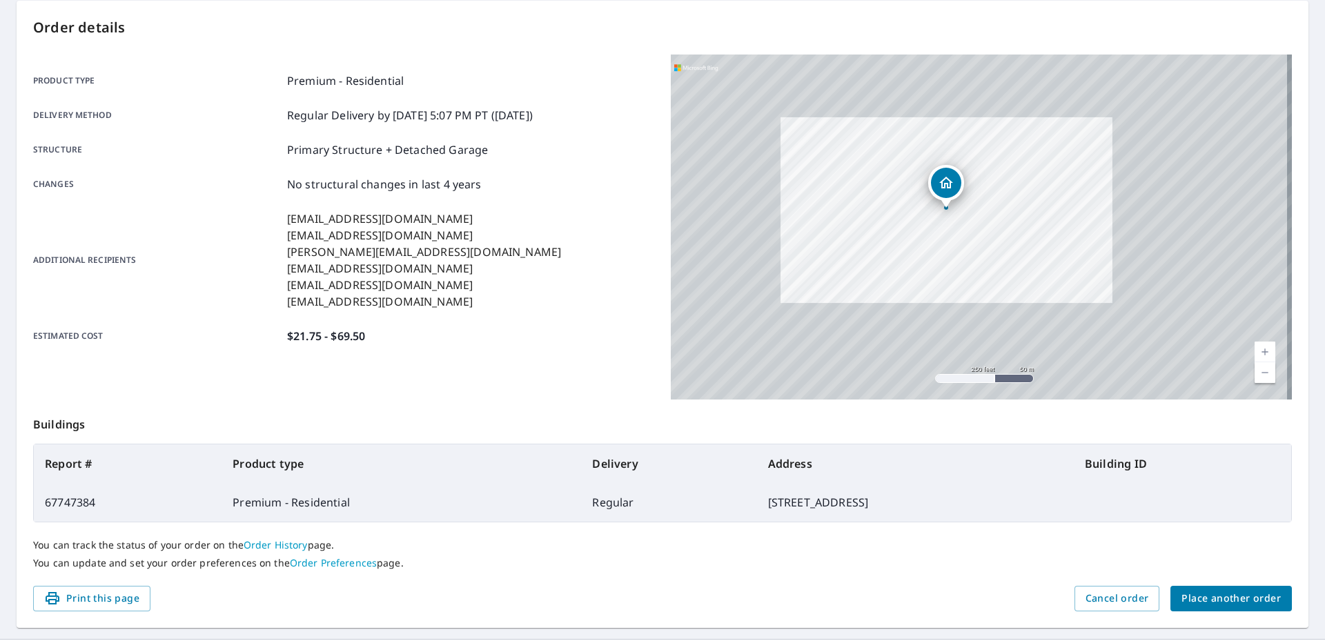
scroll to position [171, 0]
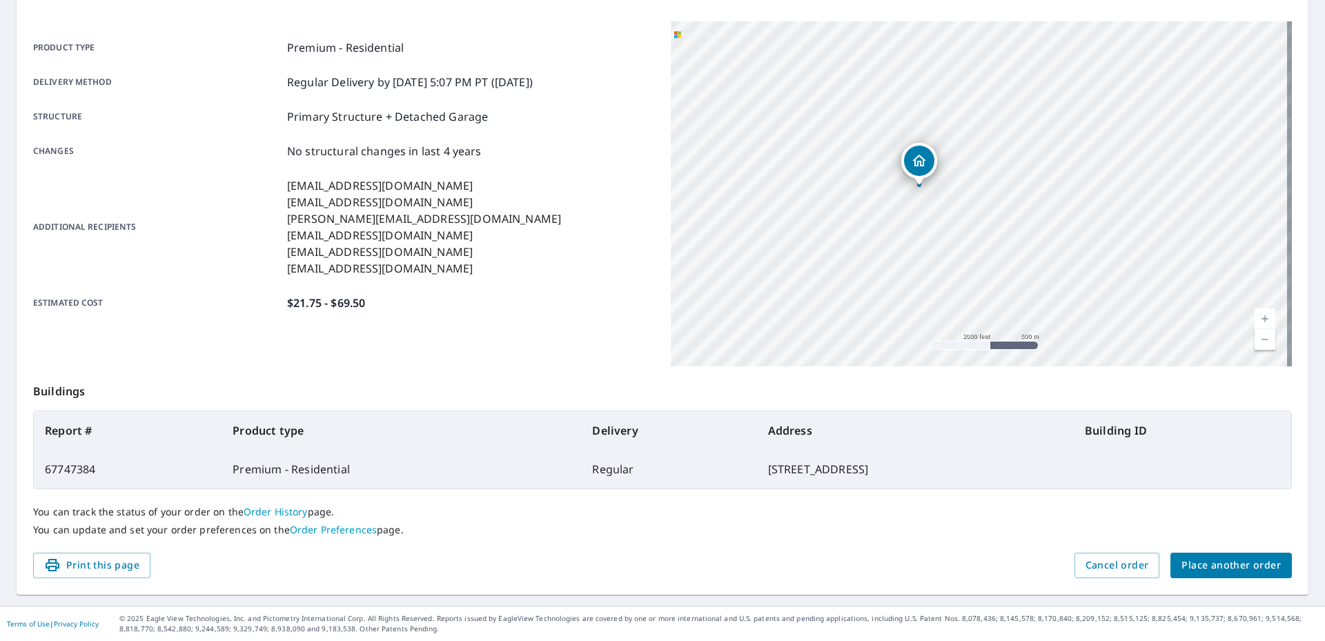
click at [1206, 565] on span "Place another order" at bounding box center [1231, 565] width 99 height 17
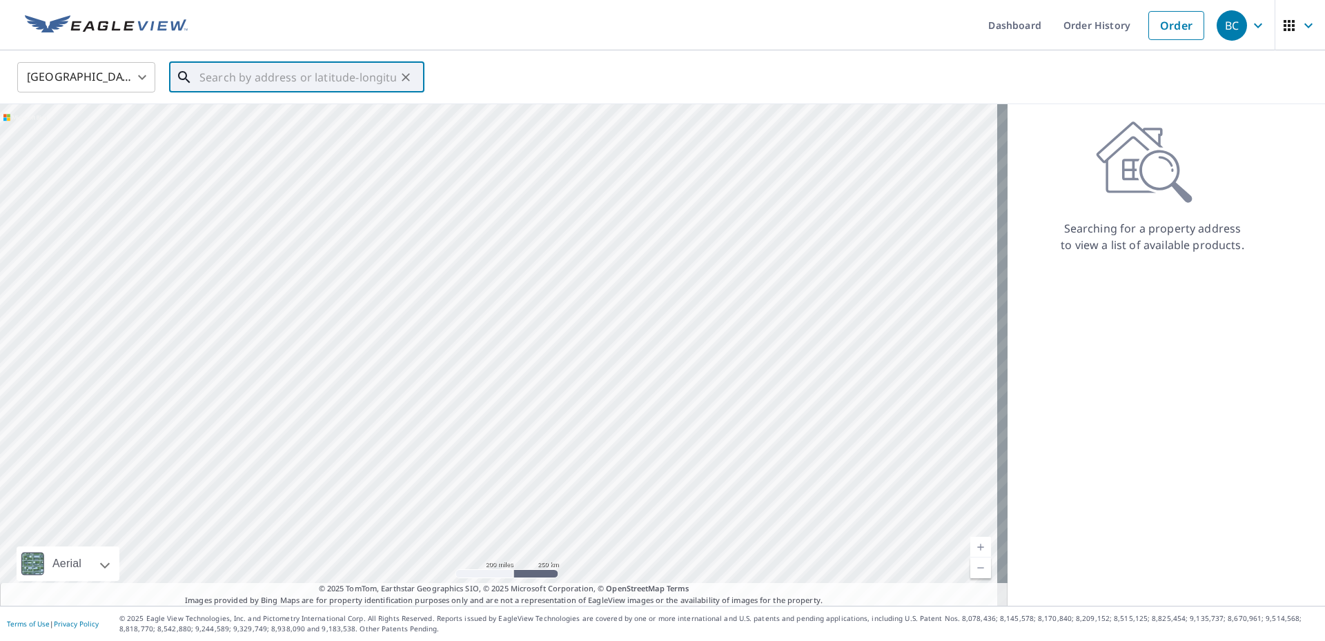
click at [246, 74] on input "text" at bounding box center [297, 77] width 197 height 39
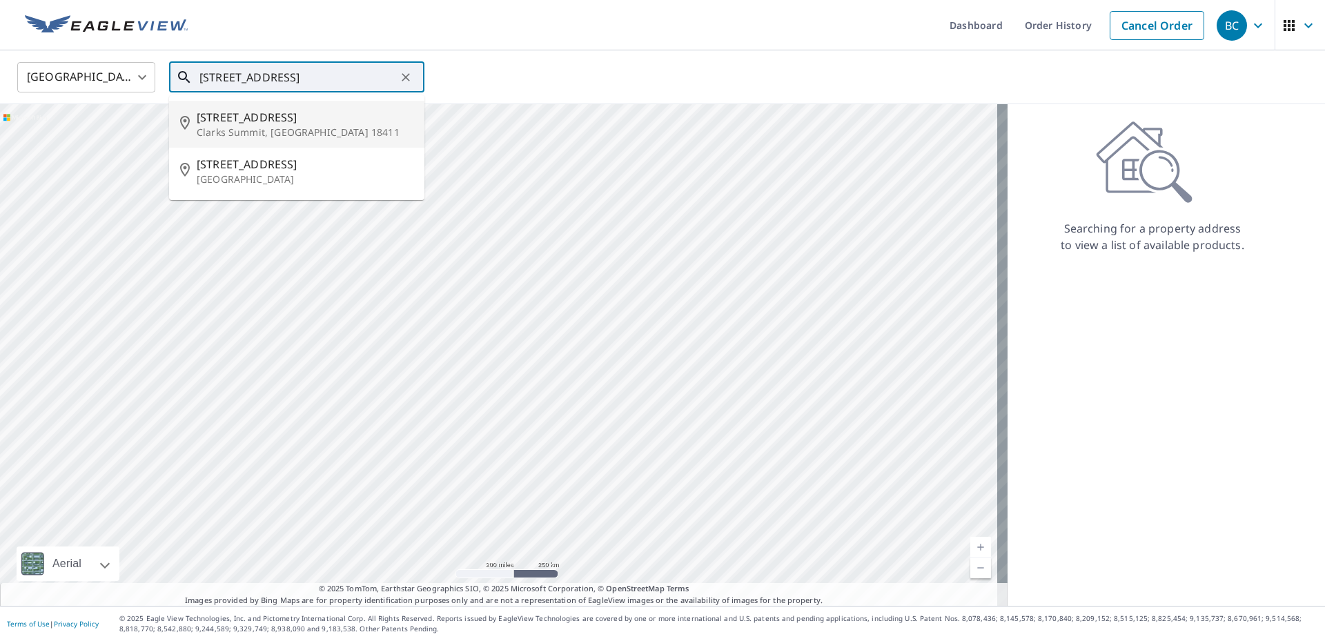
click at [234, 127] on p "Clarks Summit, [GEOGRAPHIC_DATA] 18411" at bounding box center [305, 133] width 217 height 14
type input "[STREET_ADDRESS]"
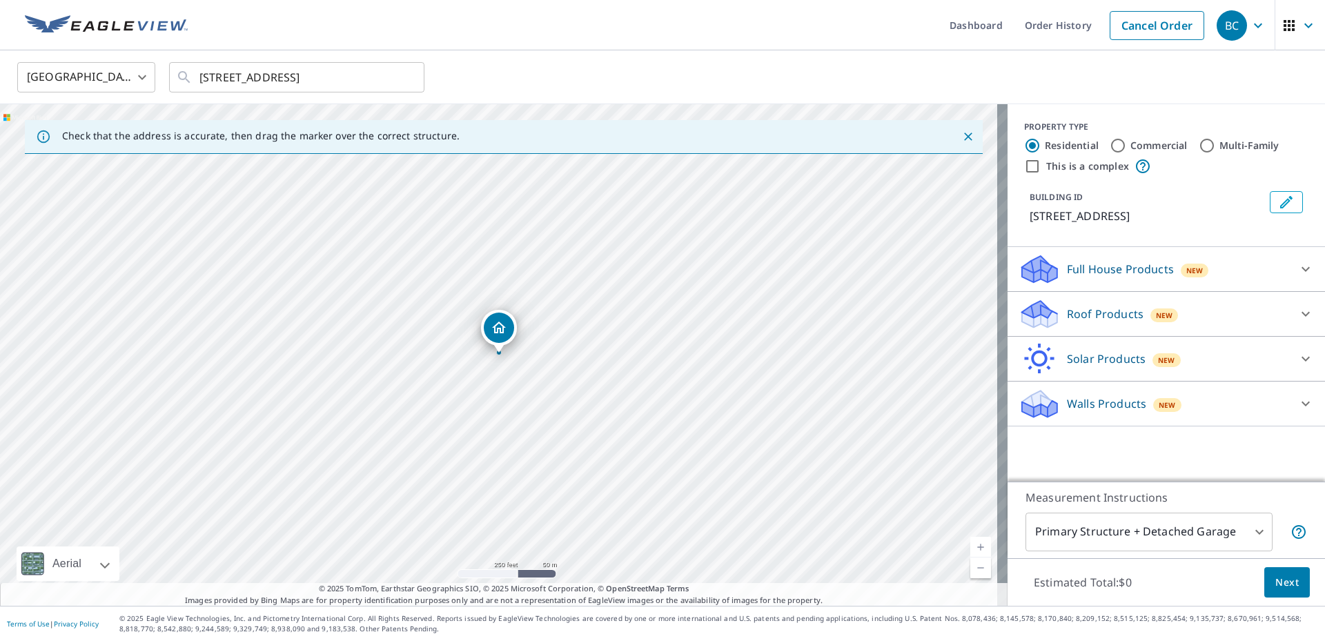
click at [1097, 322] on p "Roof Products" at bounding box center [1105, 314] width 77 height 17
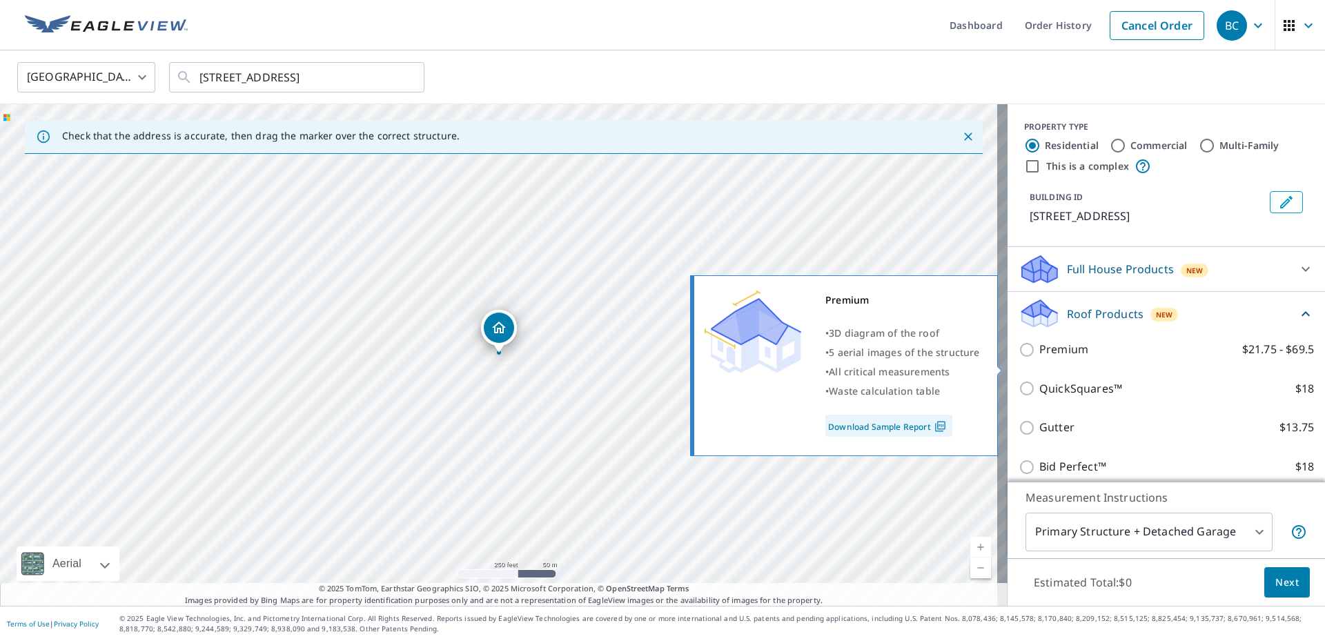
click at [1073, 358] on p "Premium" at bounding box center [1063, 349] width 49 height 17
click at [1039, 358] on input "Premium $21.75 - $69.5" at bounding box center [1029, 350] width 21 height 17
checkbox input "true"
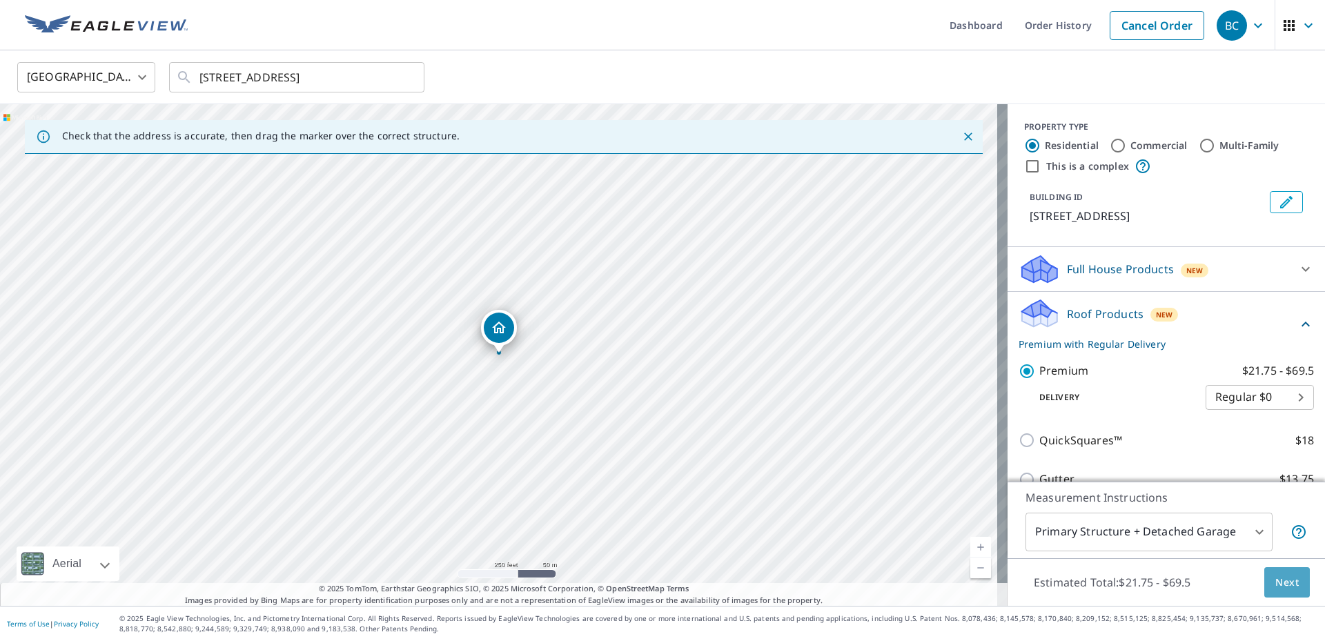
click at [1276, 585] on span "Next" at bounding box center [1287, 582] width 23 height 17
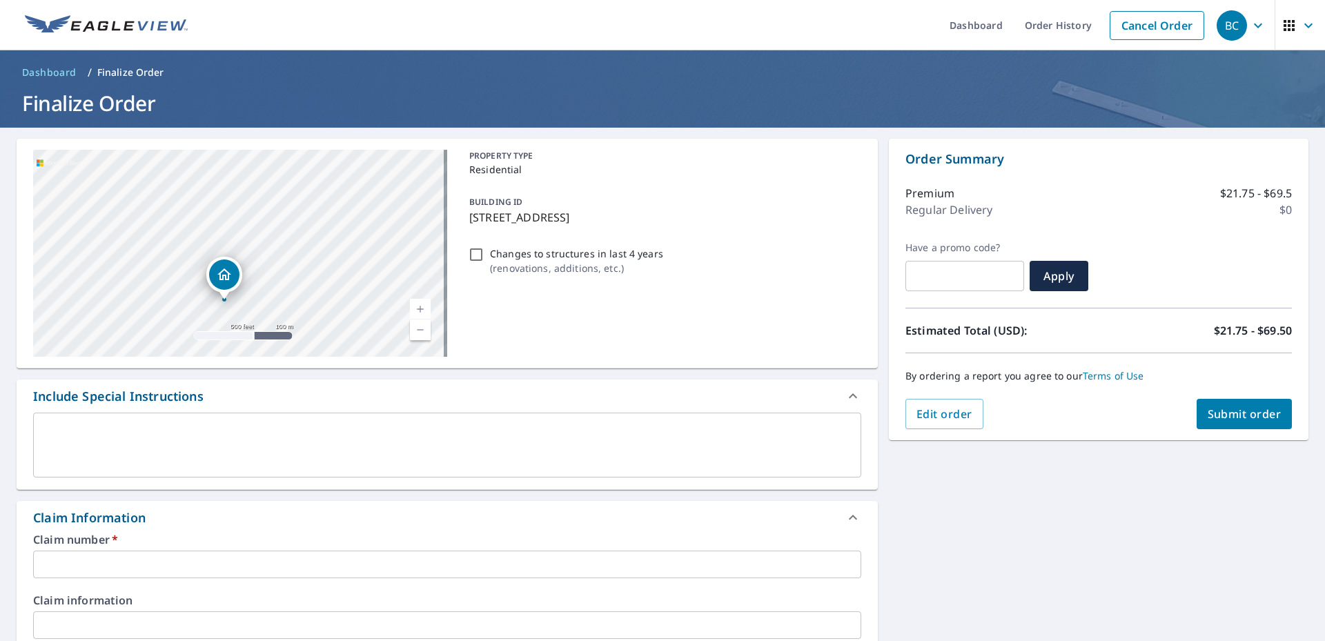
click at [59, 560] on input "text" at bounding box center [447, 565] width 828 height 28
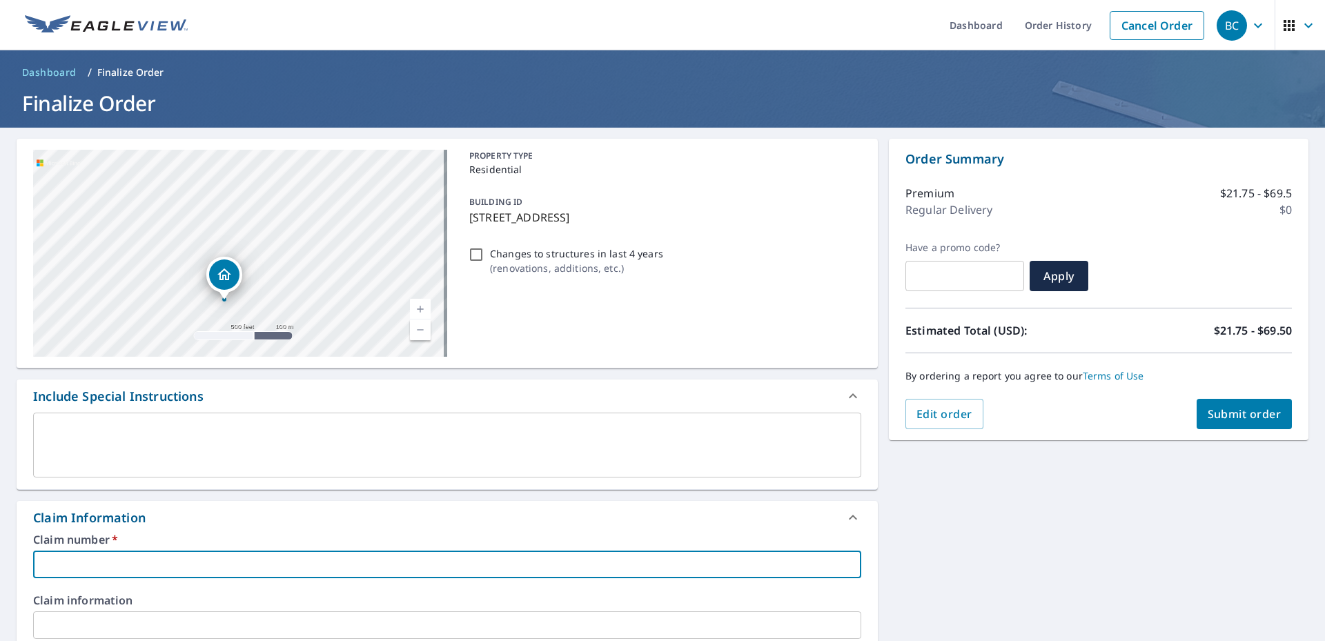
type input "3"
checkbox input "true"
type input "35"
checkbox input "true"
type input "359"
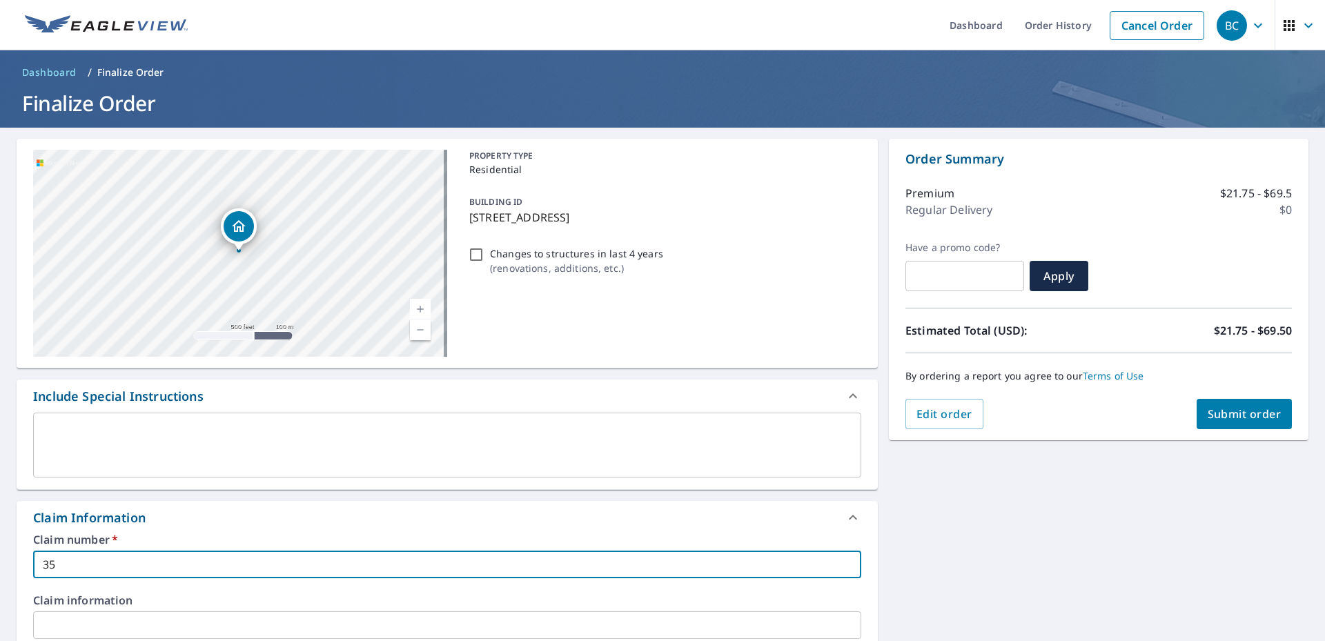
checkbox input "true"
type input "3598"
checkbox input "true"
type input "35985"
checkbox input "true"
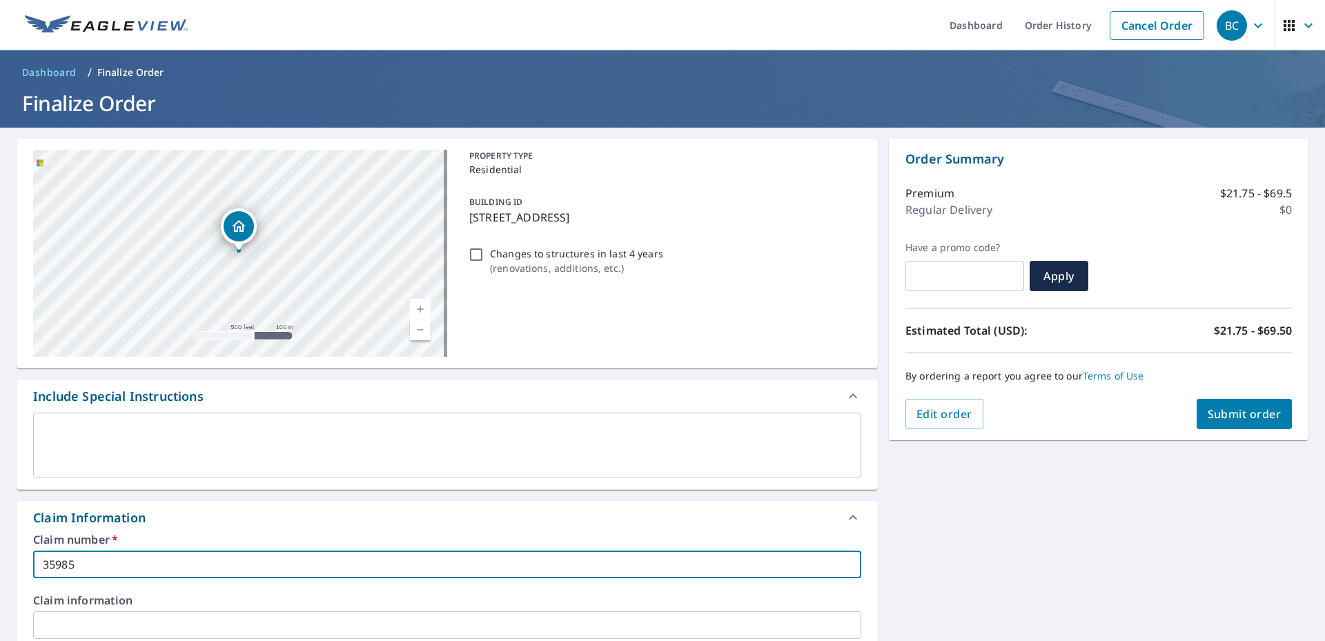
type input "359855"
checkbox input "true"
type input "3598550"
checkbox input "true"
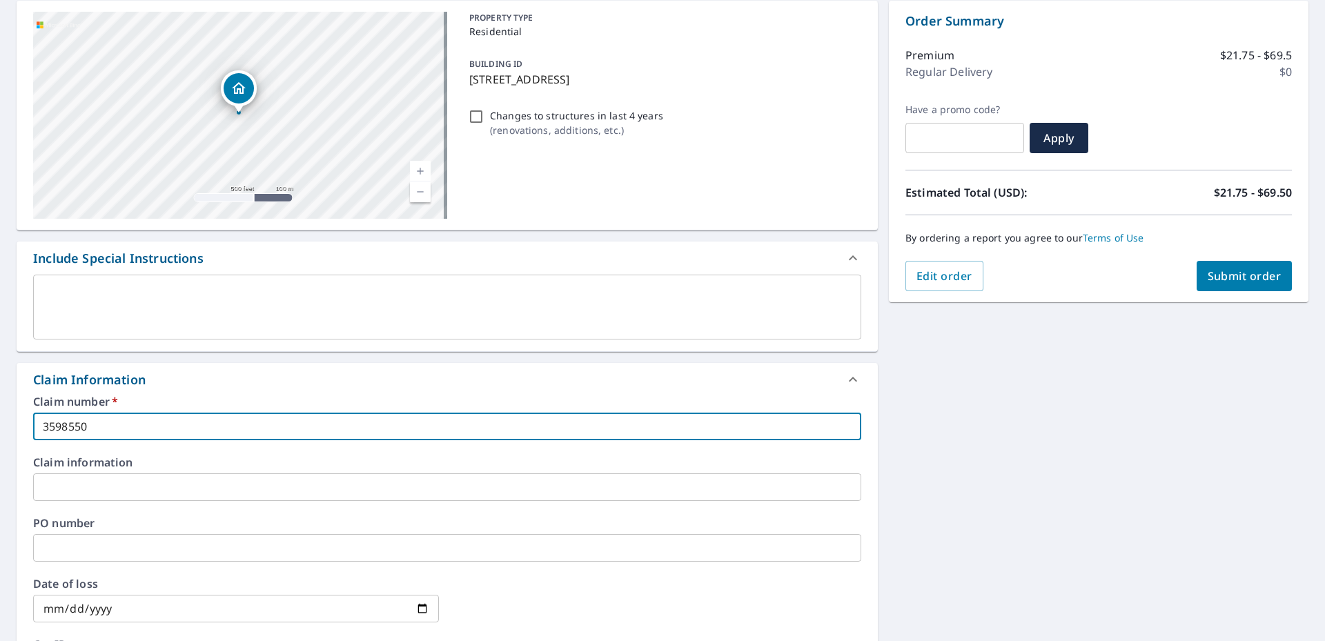
type input "3598550"
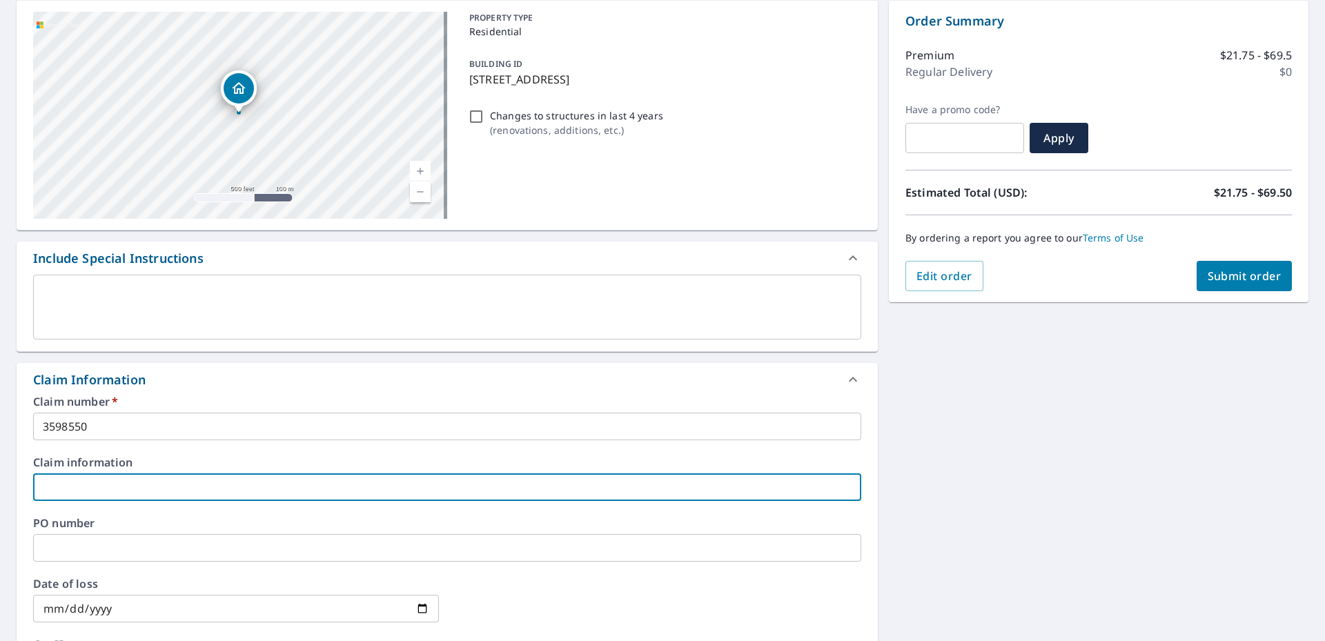
click at [66, 478] on input "text" at bounding box center [447, 487] width 828 height 28
type input "B"
checkbox input "true"
type input "BI"
checkbox input "true"
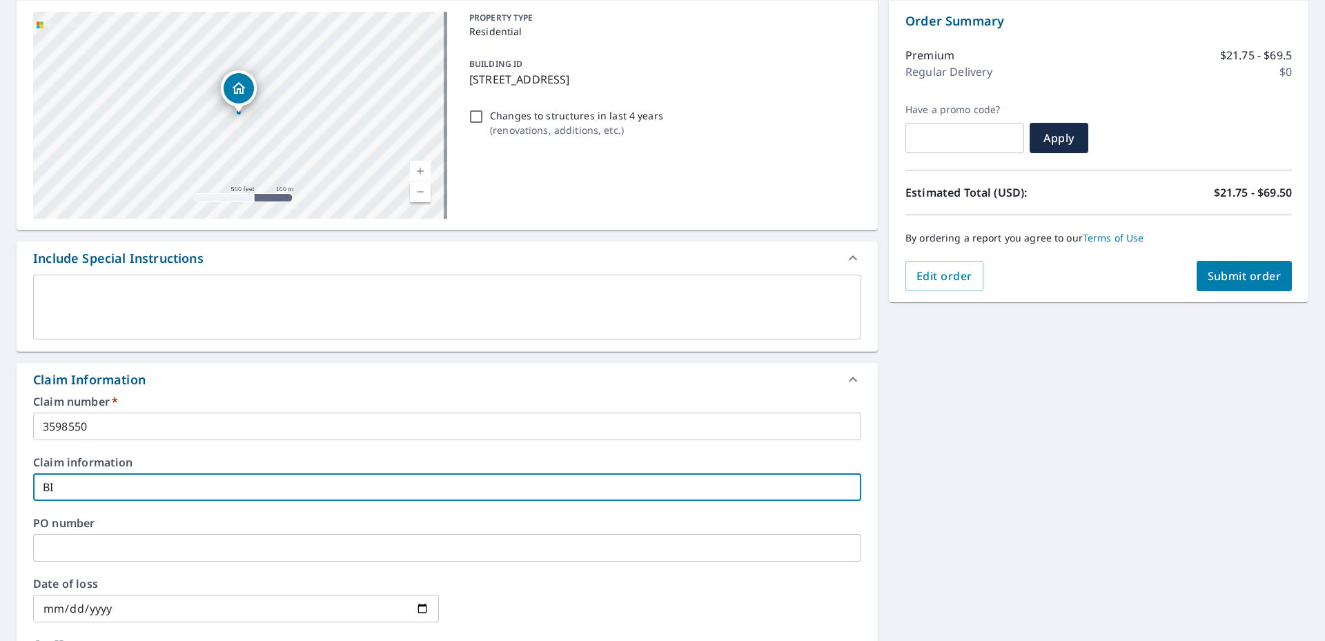
type input "BIT"
checkbox input "true"
type input "BITT"
checkbox input "true"
type input "BITTN"
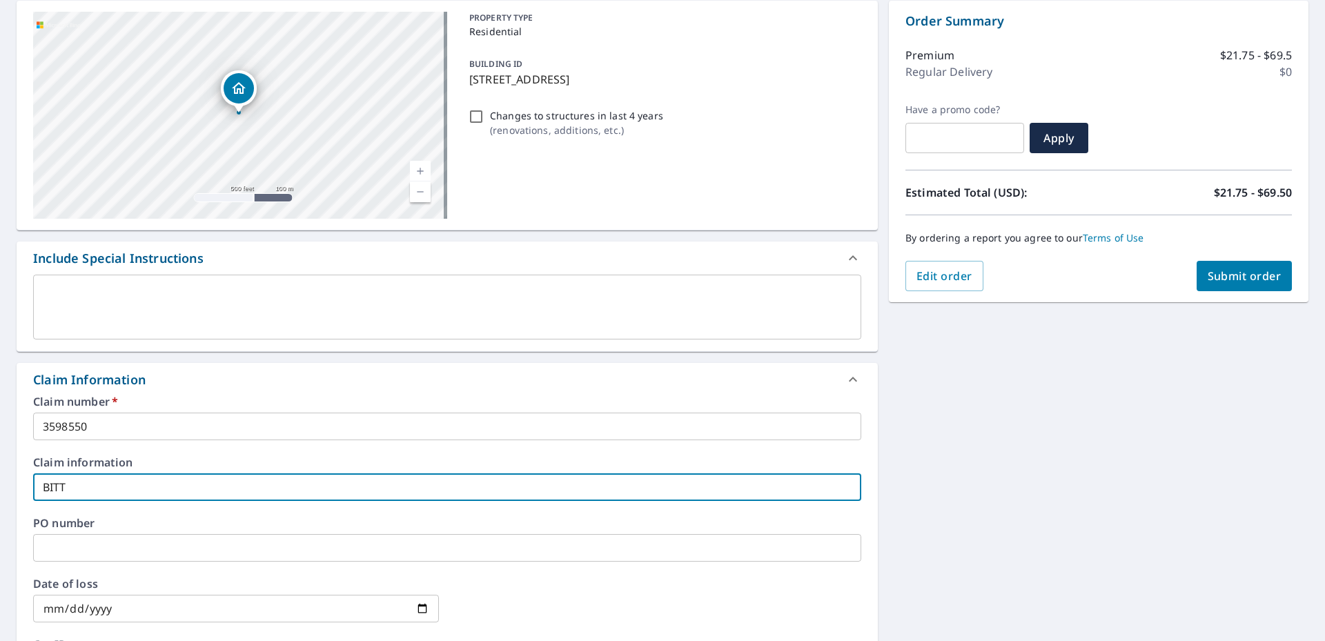
checkbox input "true"
type input "BITTNE"
checkbox input "true"
type input "[PERSON_NAME]"
checkbox input "true"
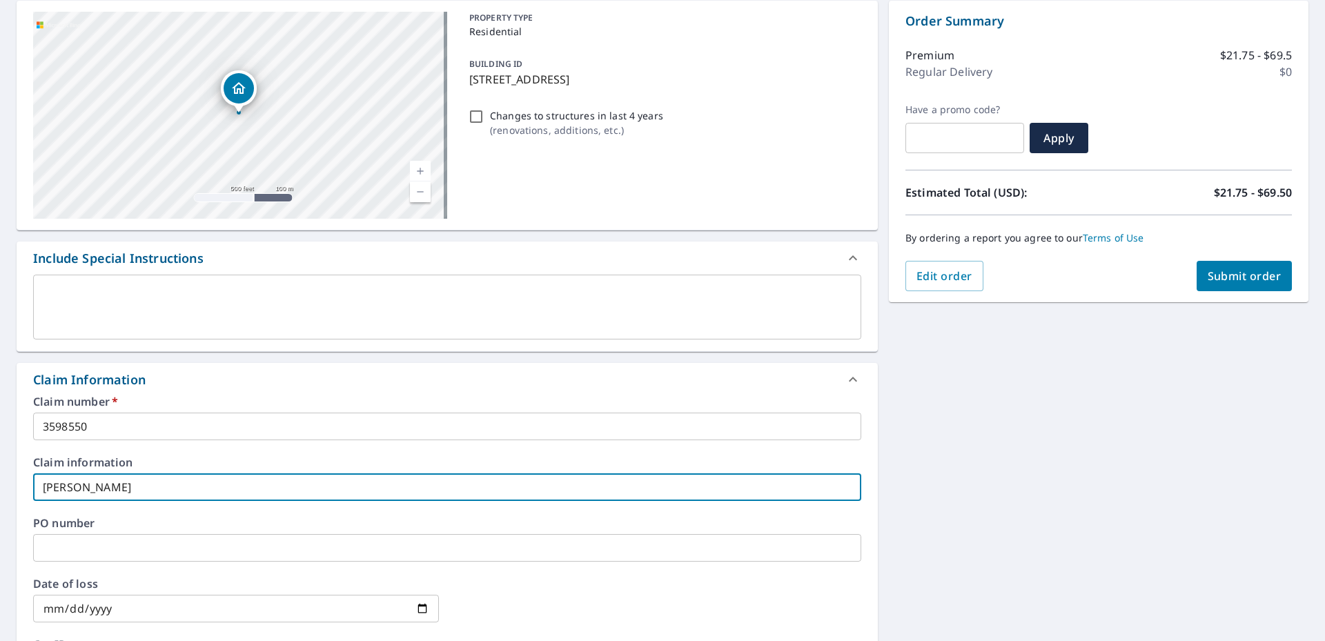
type input "[PERSON_NAME]"
checkbox input "true"
type input "[PERSON_NAME] -"
checkbox input "true"
type input "[PERSON_NAME] -"
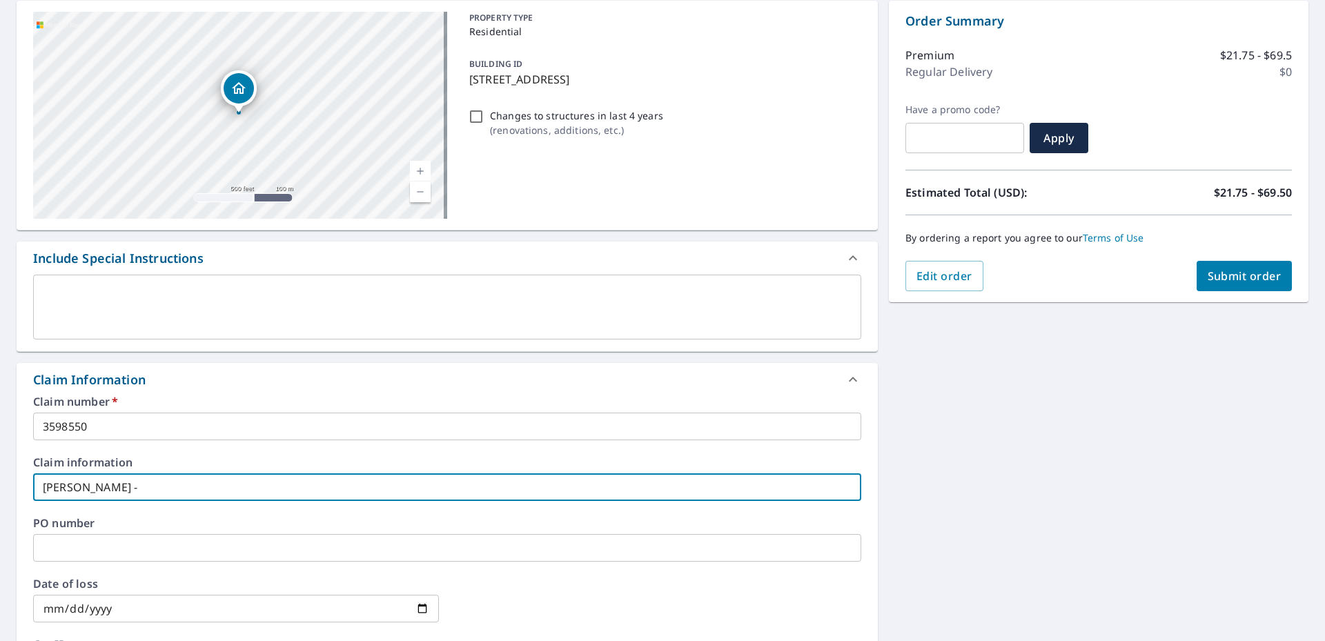
checkbox input "true"
type input "[PERSON_NAME] - 1"
checkbox input "true"
type input "[PERSON_NAME] - 12"
checkbox input "true"
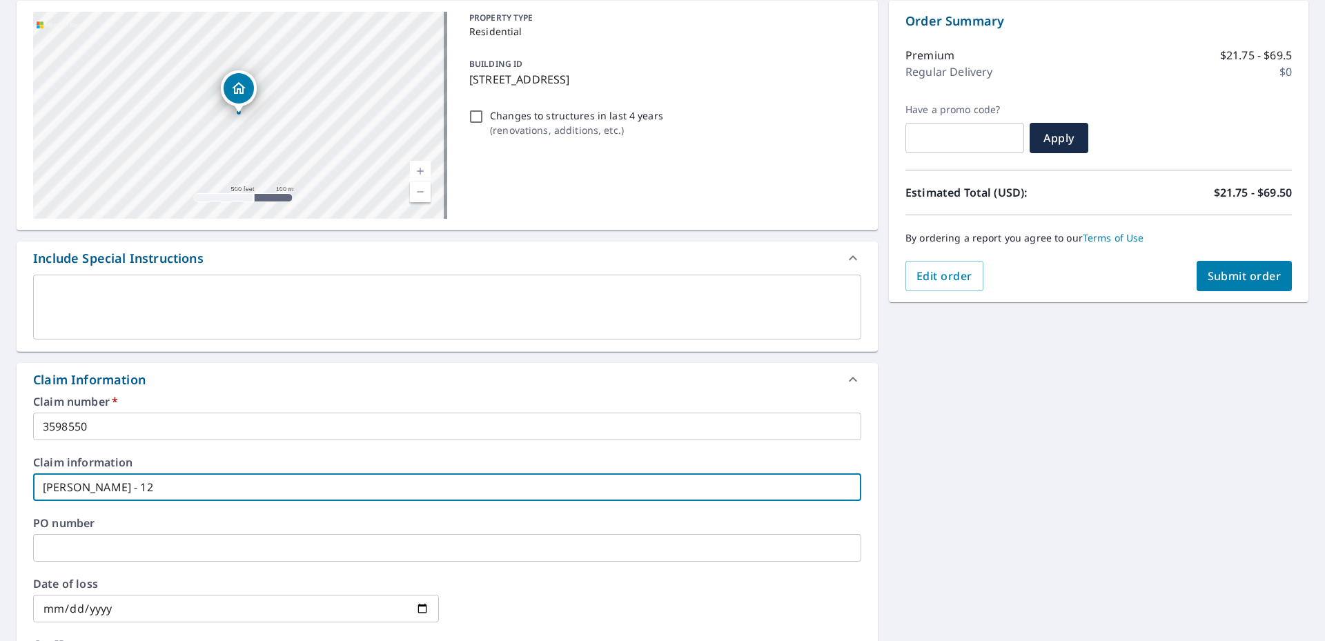
type input "[PERSON_NAME] - 121"
checkbox input "true"
type input "[PERSON_NAME] - 1219"
checkbox input "true"
type input "[PERSON_NAME] - 1219"
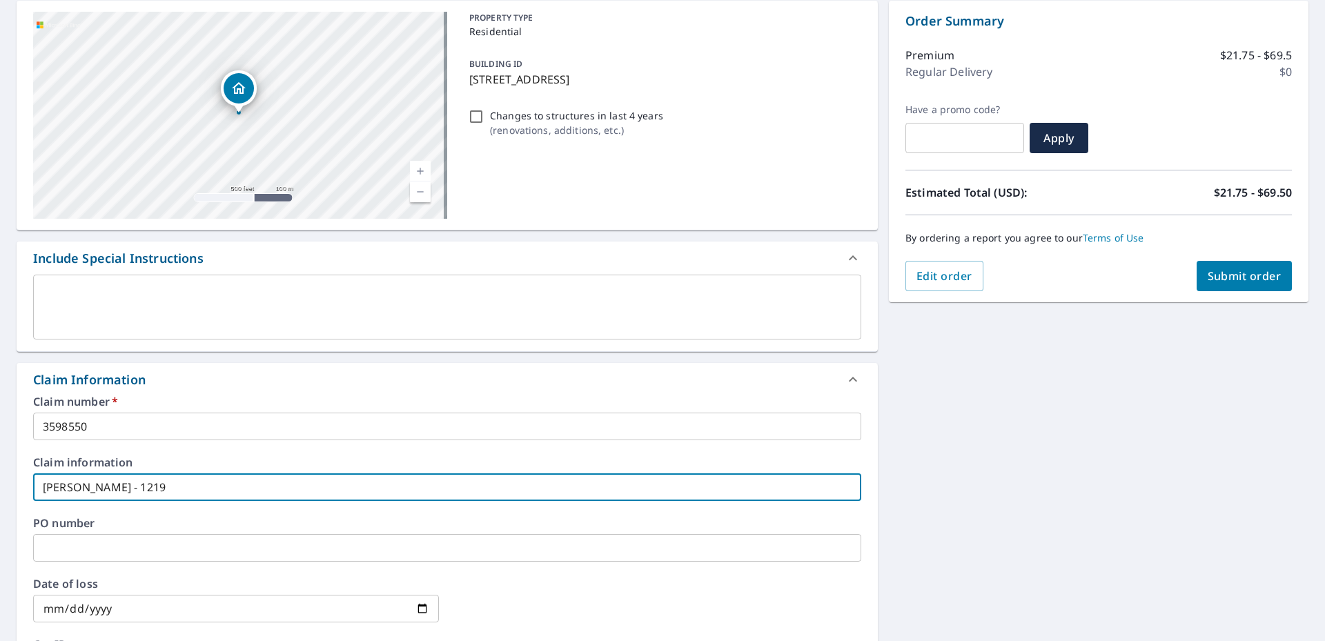
checkbox input "true"
type input "[PERSON_NAME] - 1219 F"
checkbox input "true"
type input "[PERSON_NAME] - 1219 FA"
checkbox input "true"
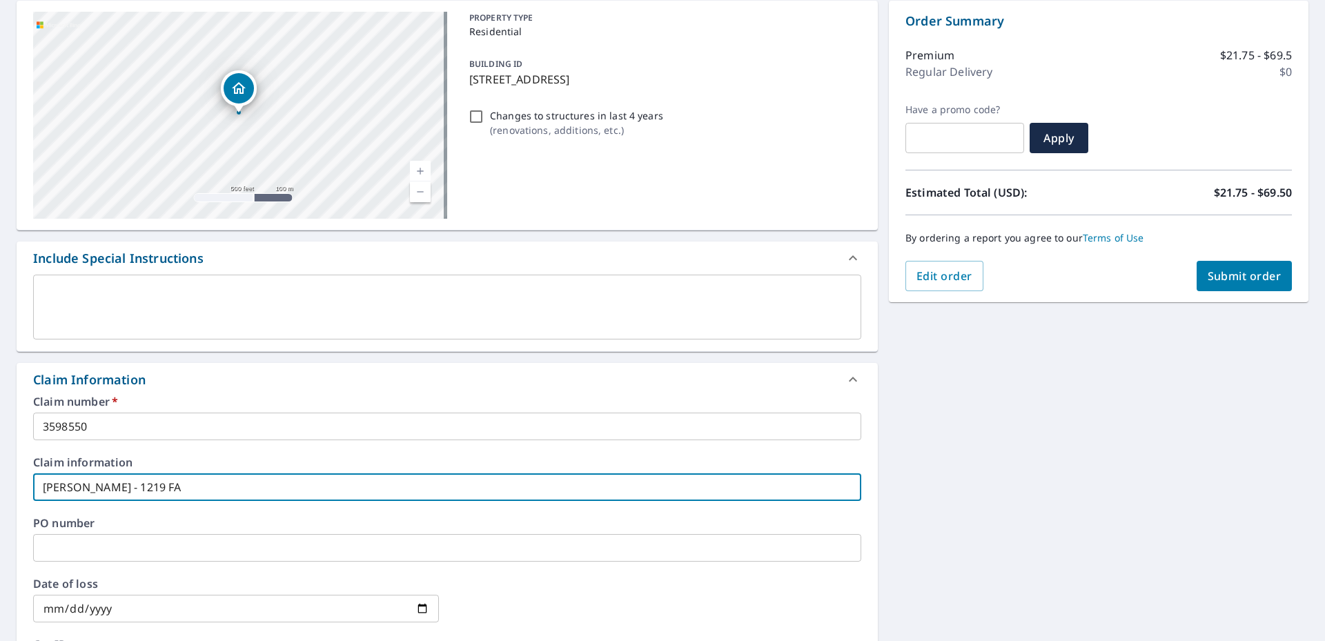
type input "[PERSON_NAME] - 1219 FAI"
checkbox input "true"
type input "[PERSON_NAME] - 1219 FAIR"
checkbox input "true"
type input "[PERSON_NAME] - 1219 FAIRV"
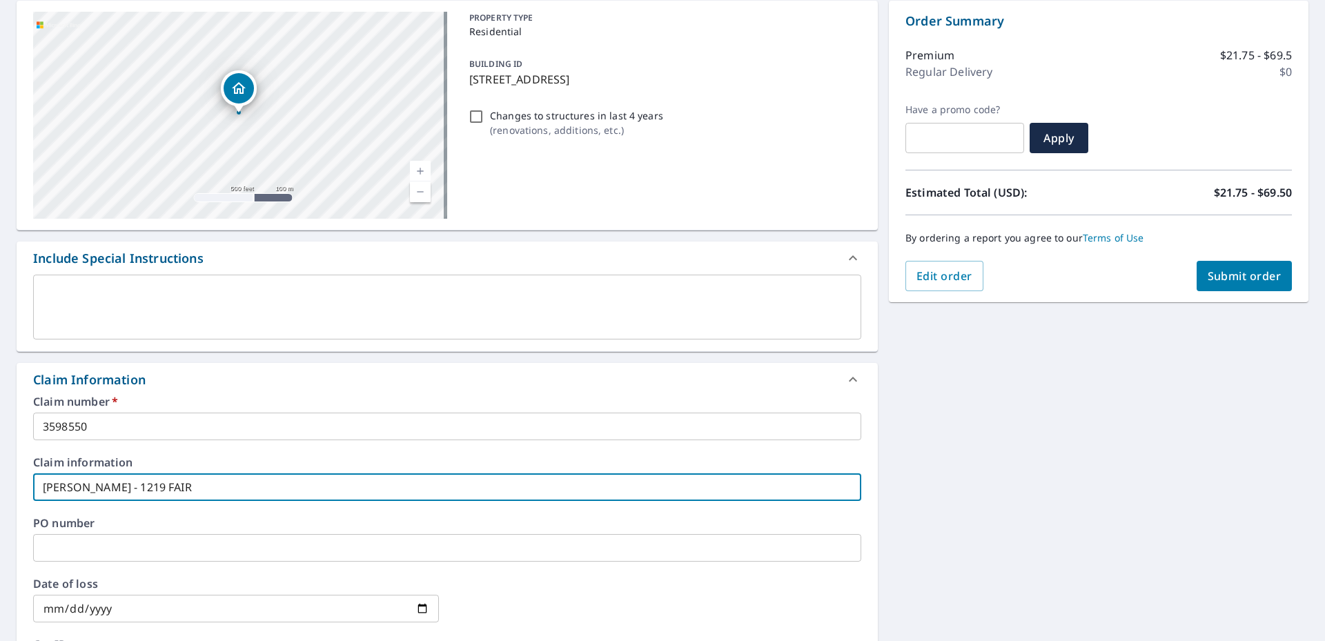
checkbox input "true"
type input "[PERSON_NAME] - 1219 FAIRVI"
checkbox input "true"
type input "[PERSON_NAME] - 1219 [GEOGRAPHIC_DATA]"
checkbox input "true"
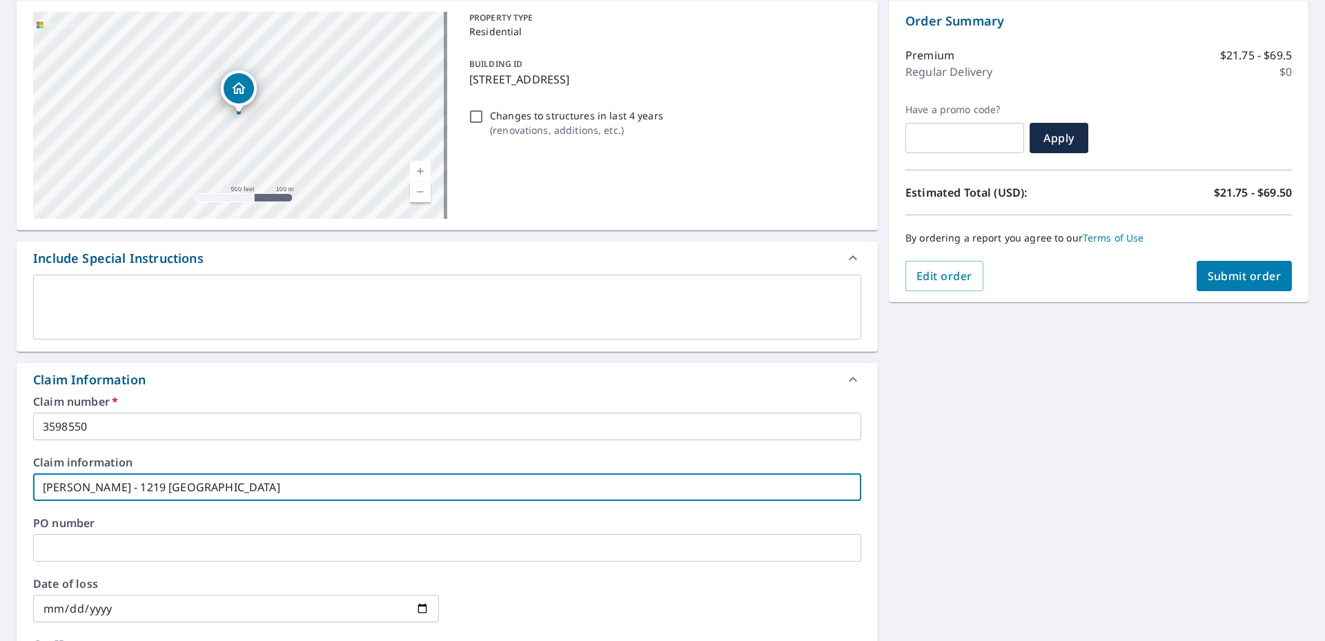
type input "[PERSON_NAME] - 1219 [GEOGRAPHIC_DATA]"
checkbox input "true"
type input "[PERSON_NAME] - 1219 [GEOGRAPHIC_DATA]"
checkbox input "true"
type input "[PERSON_NAME] - [STREET_ADDRESS]"
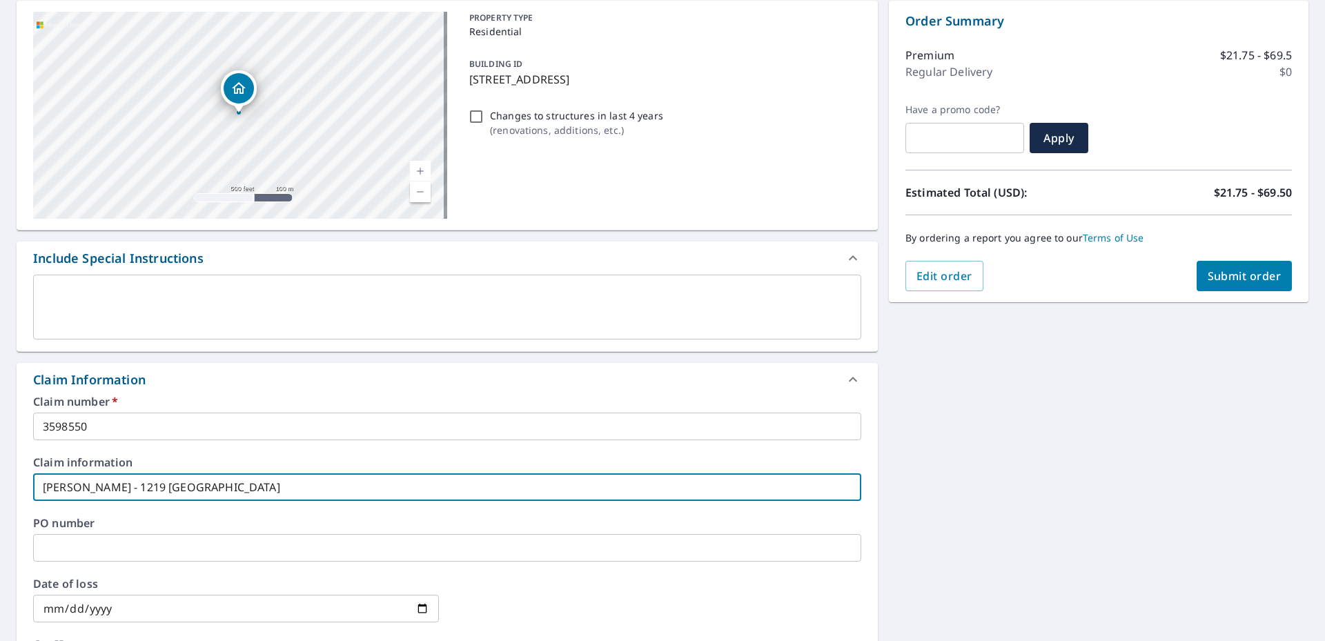
checkbox input "true"
type input "[PERSON_NAME] - [STREET_ADDRESS]"
checkbox input "true"
type input "[PERSON_NAME] - [STREET_ADDRESS]"
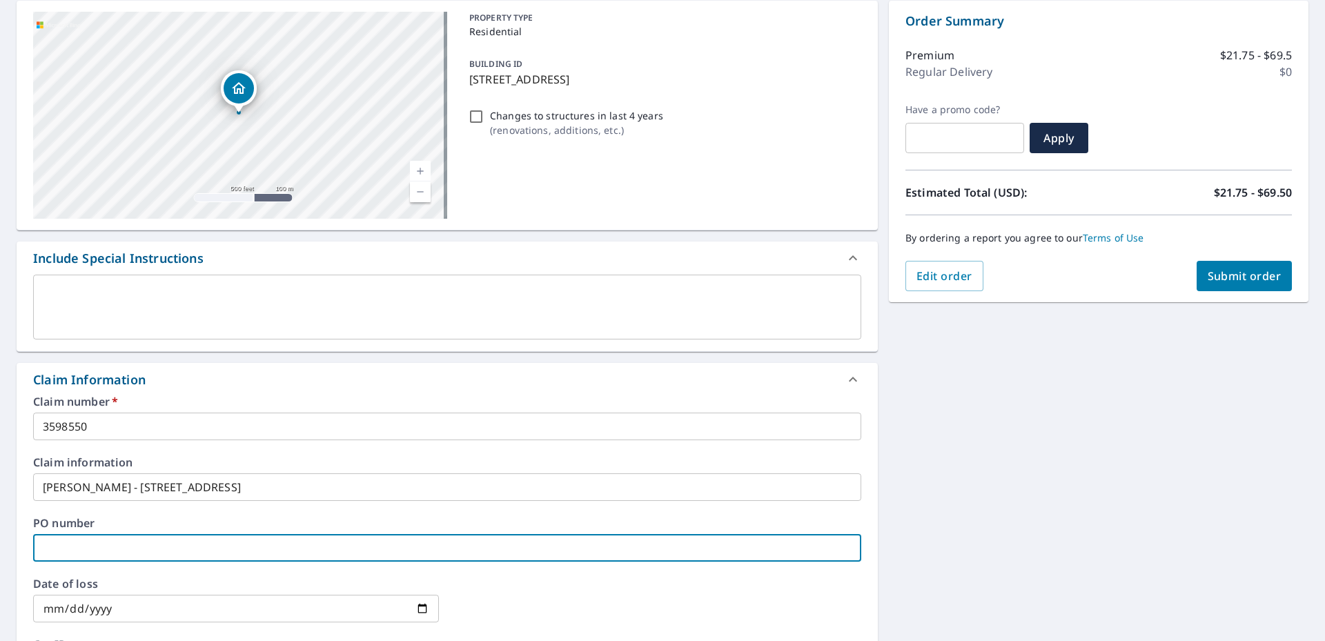
type input "3"
checkbox input "true"
type input "35"
checkbox input "true"
type input "359"
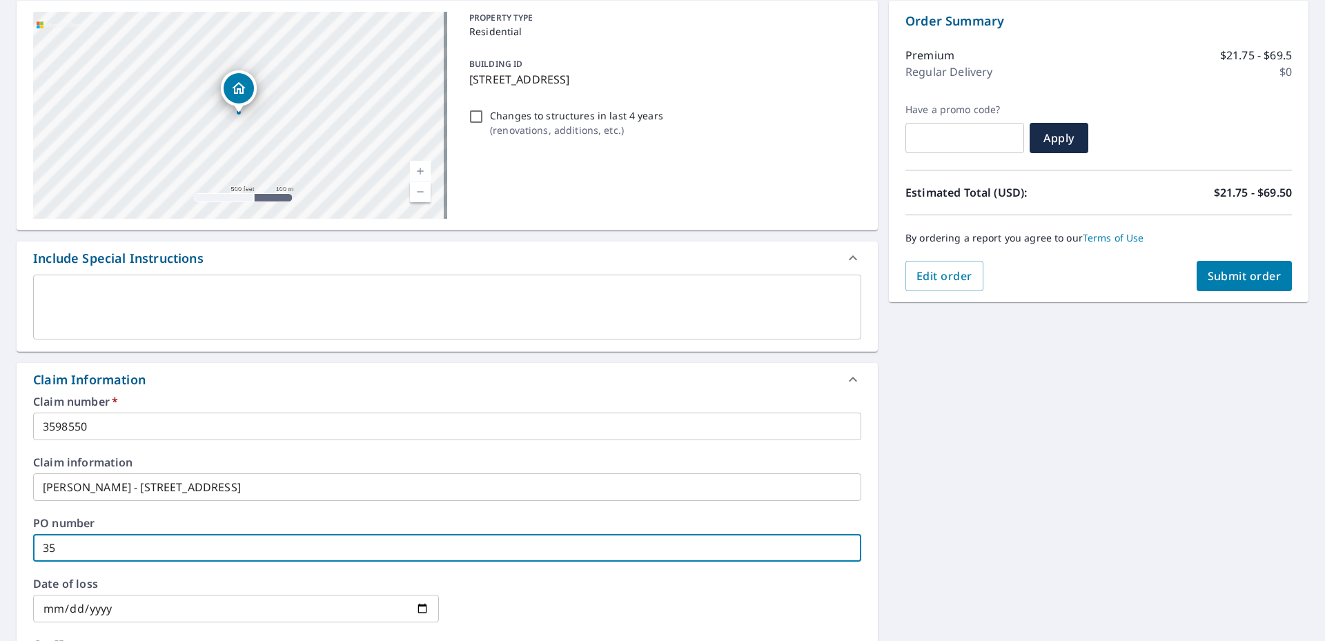
checkbox input "true"
type input "3598"
checkbox input "true"
type input "35985"
checkbox input "true"
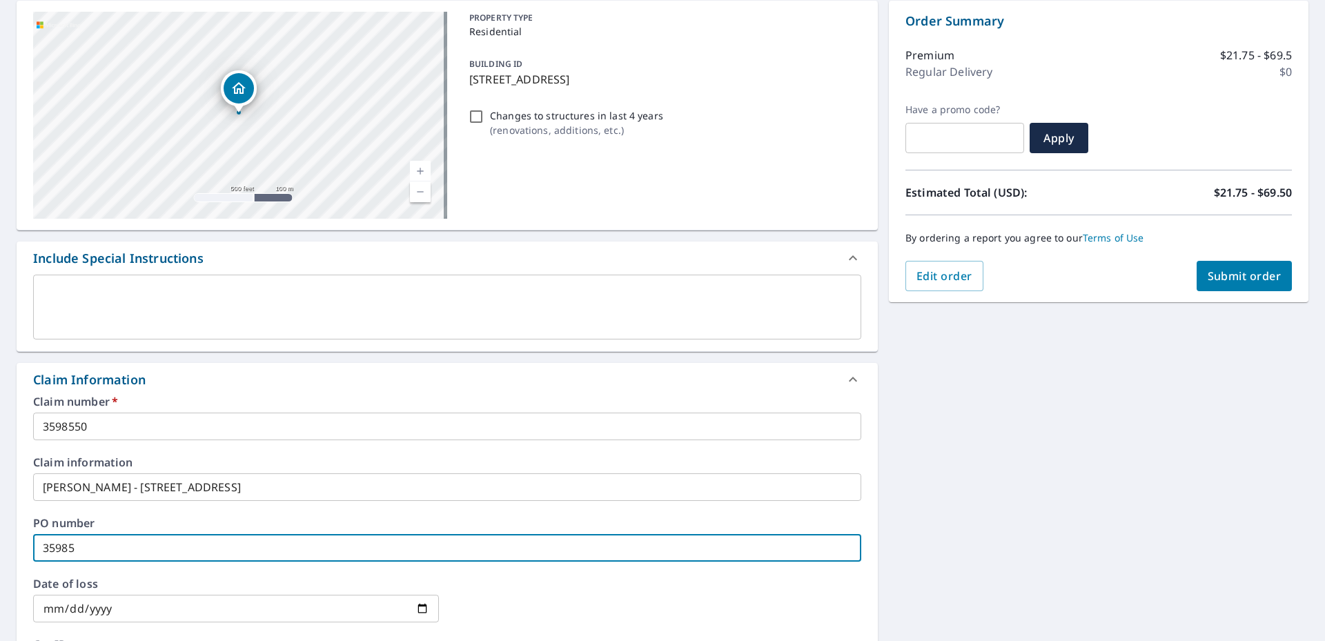
type input "359855"
checkbox input "true"
type input "3598550"
checkbox input "true"
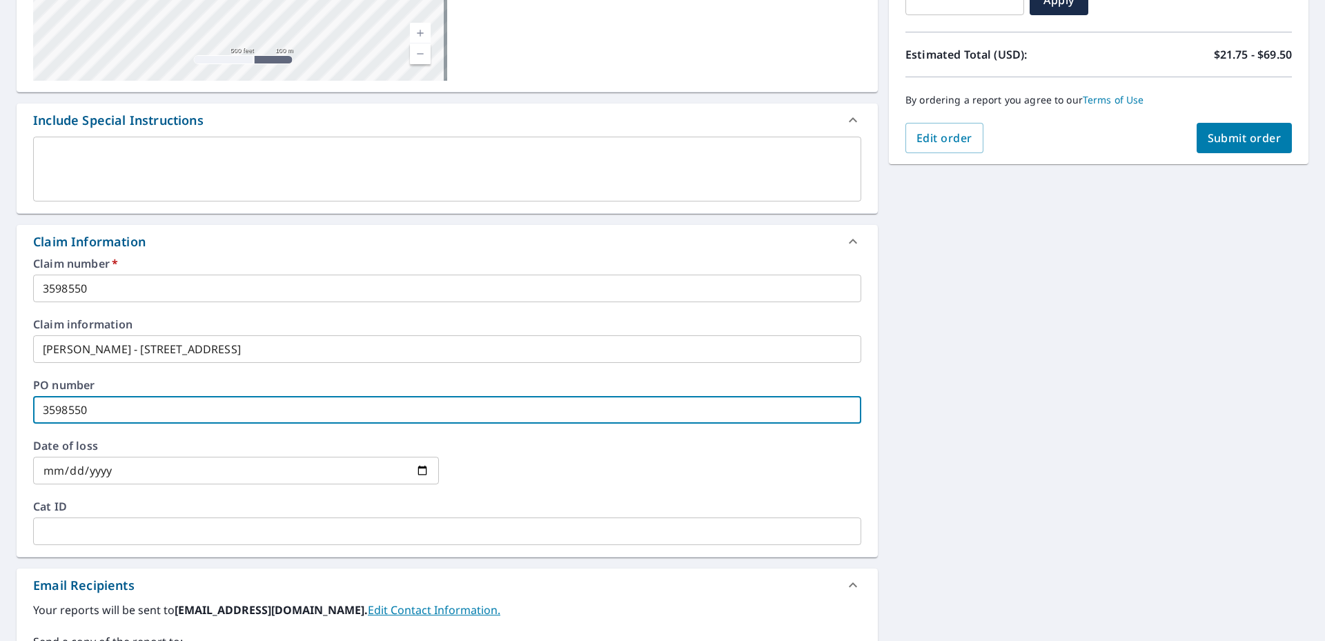
type input "3598550"
click at [420, 472] on input "date" at bounding box center [236, 471] width 406 height 28
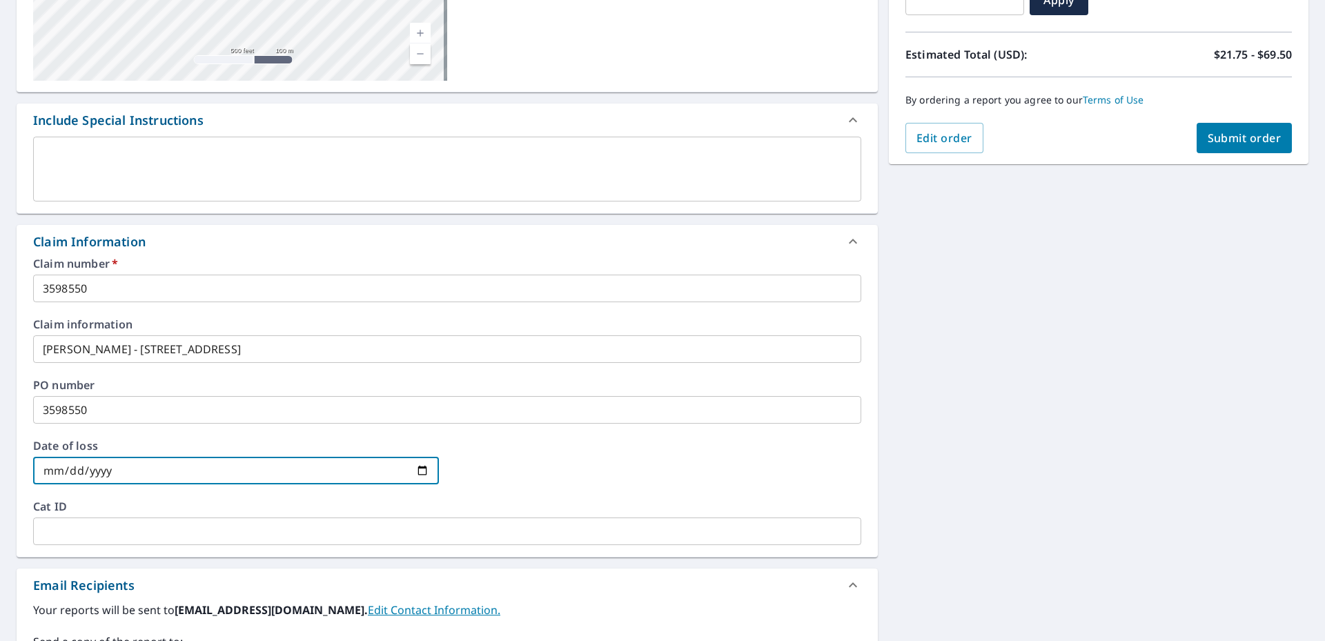
type input "[DATE]"
checkbox input "true"
type input "[DATE]"
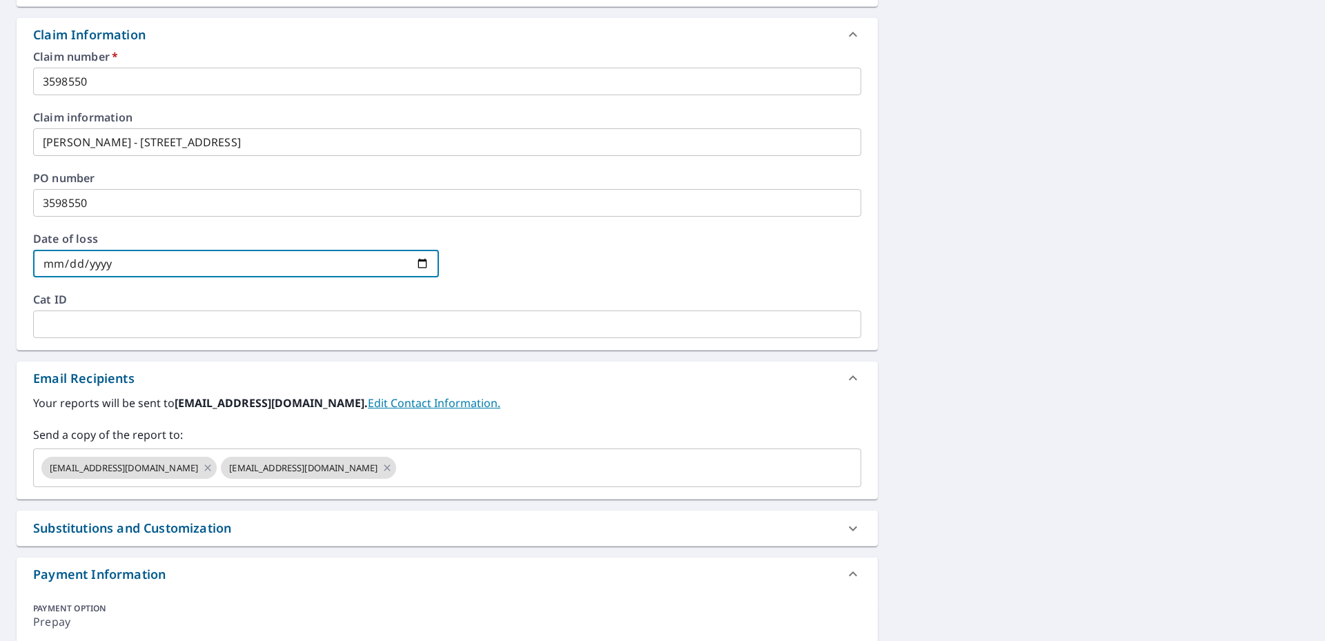
scroll to position [552, 0]
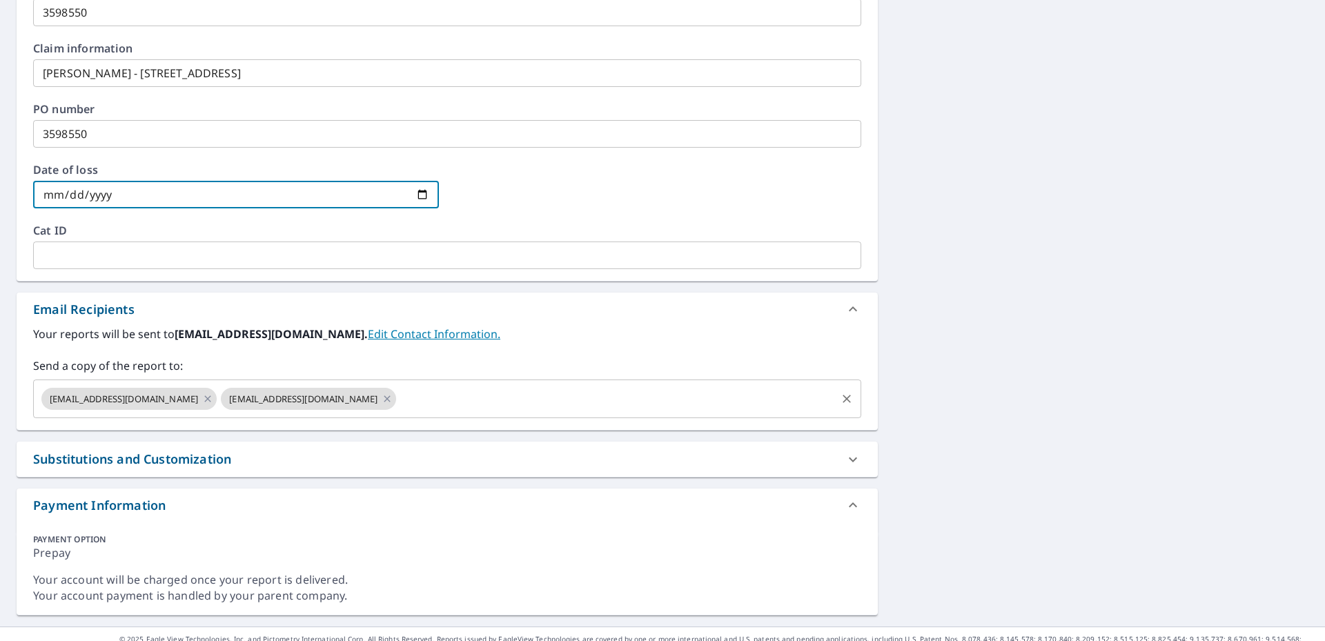
click at [398, 393] on input "text" at bounding box center [616, 399] width 436 height 26
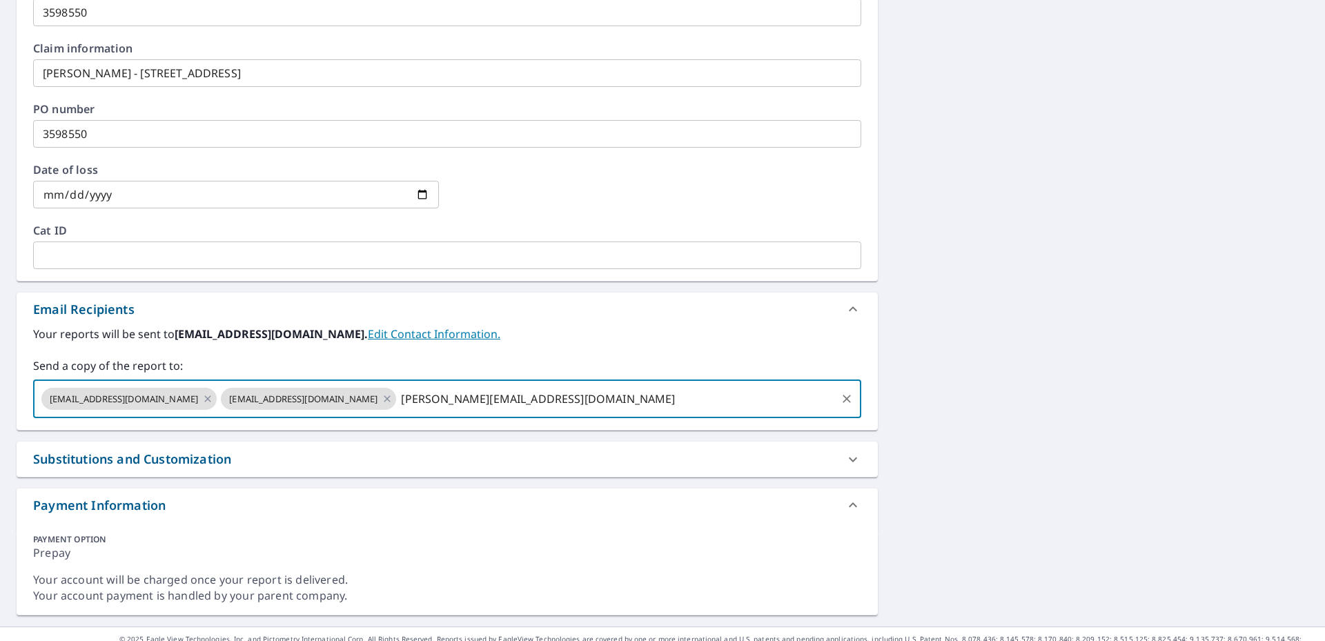
type input "[PERSON_NAME][EMAIL_ADDRESS][DOMAIN_NAME]"
checkbox input "true"
click at [649, 409] on input "text" at bounding box center [741, 399] width 185 height 26
type input "[EMAIL_ADDRESS][DOMAIN_NAME]"
checkbox input "true"
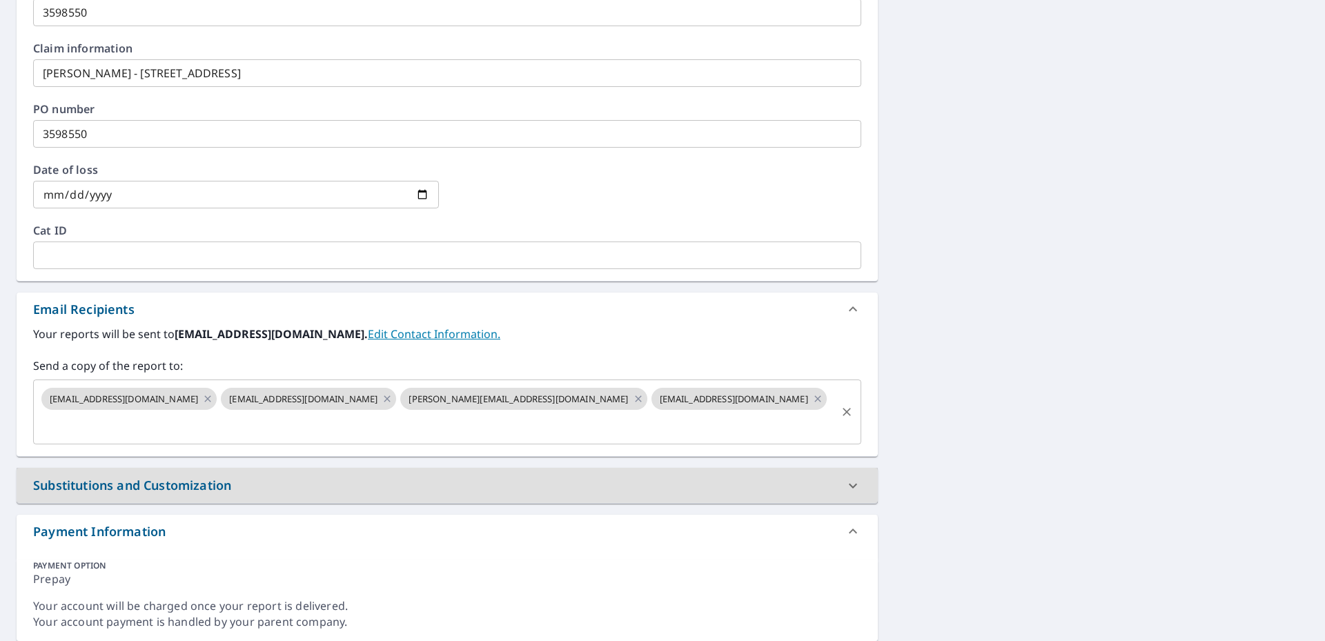
click at [663, 412] on input "text" at bounding box center [436, 425] width 795 height 26
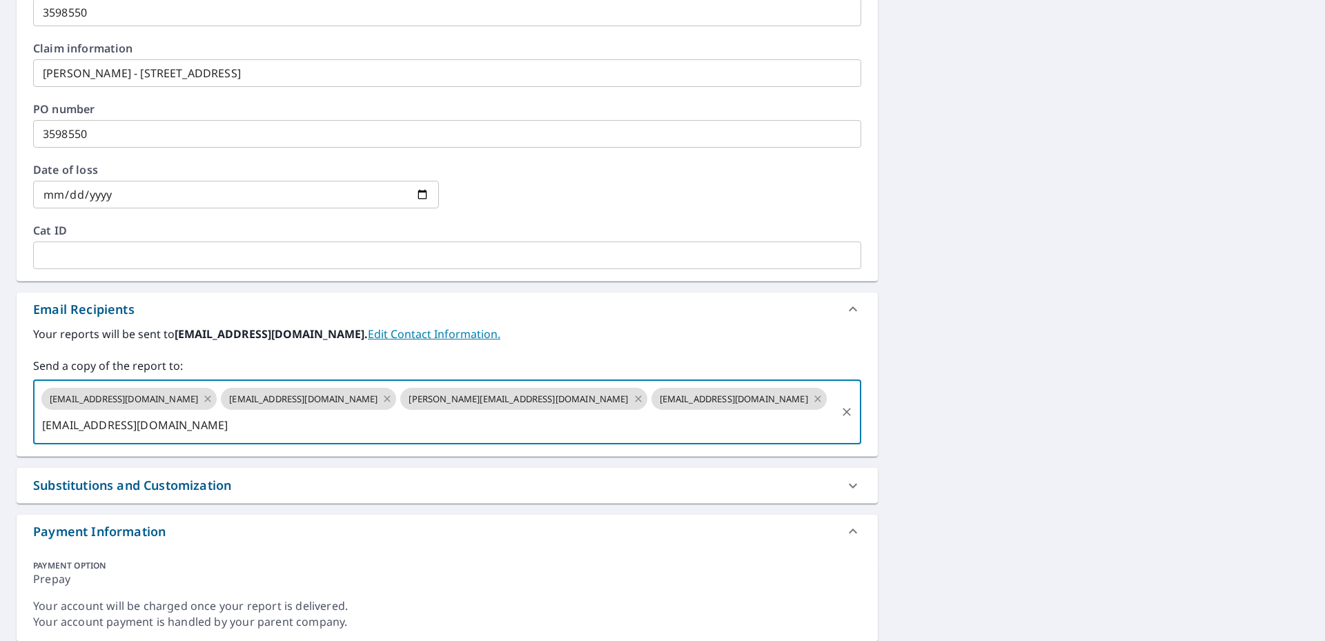
type input "[EMAIL_ADDRESS][DOMAIN_NAME]"
checkbox input "true"
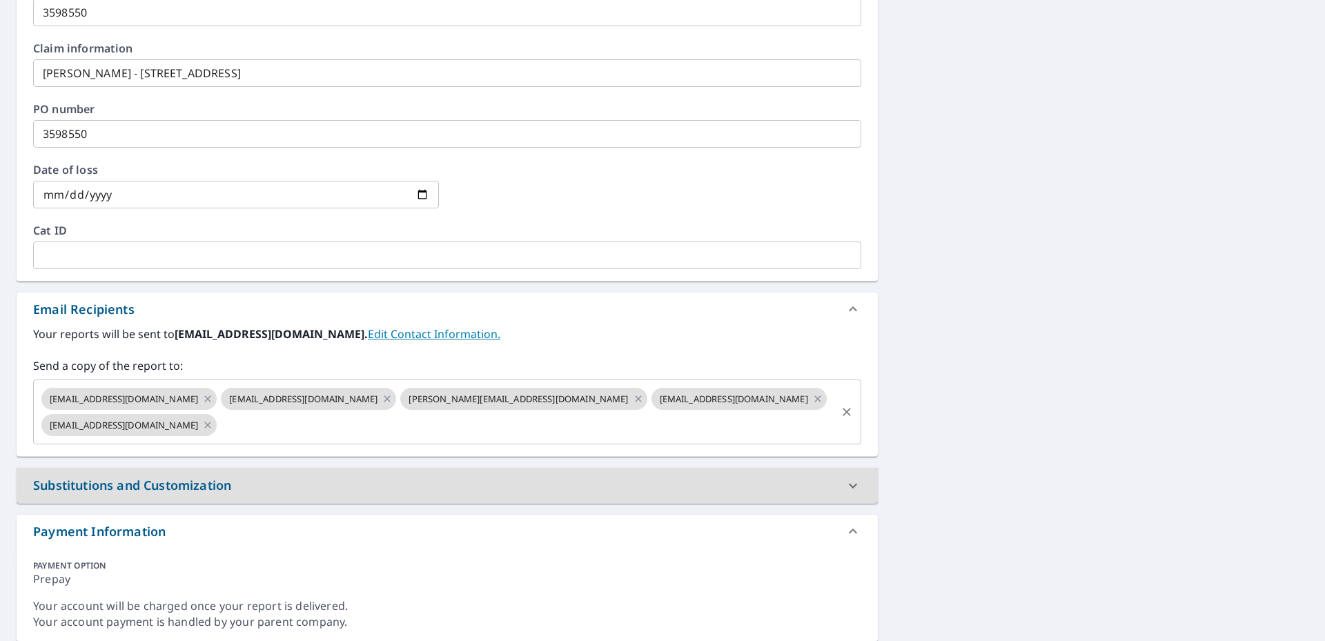
click at [211, 440] on div "[EMAIL_ADDRESS][DOMAIN_NAME] [EMAIL_ADDRESS][DOMAIN_NAME] [PERSON_NAME][EMAIL_A…" at bounding box center [447, 412] width 828 height 65
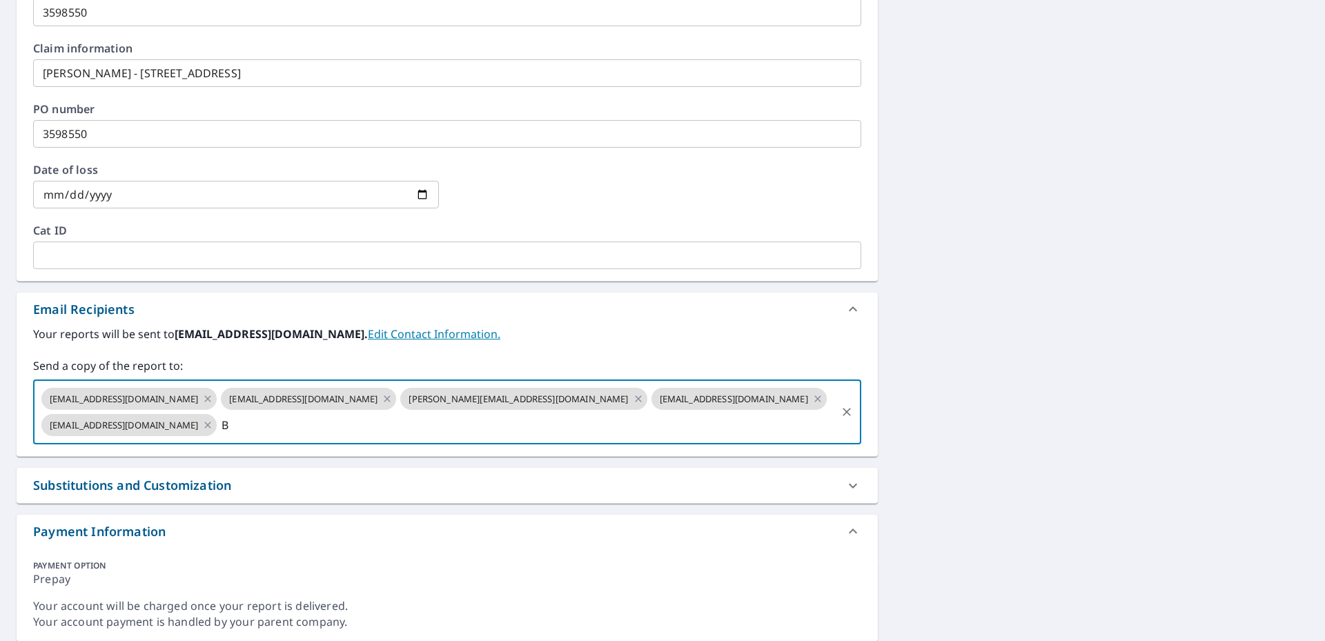
type input "[EMAIL_ADDRESS][DOMAIN_NAME]"
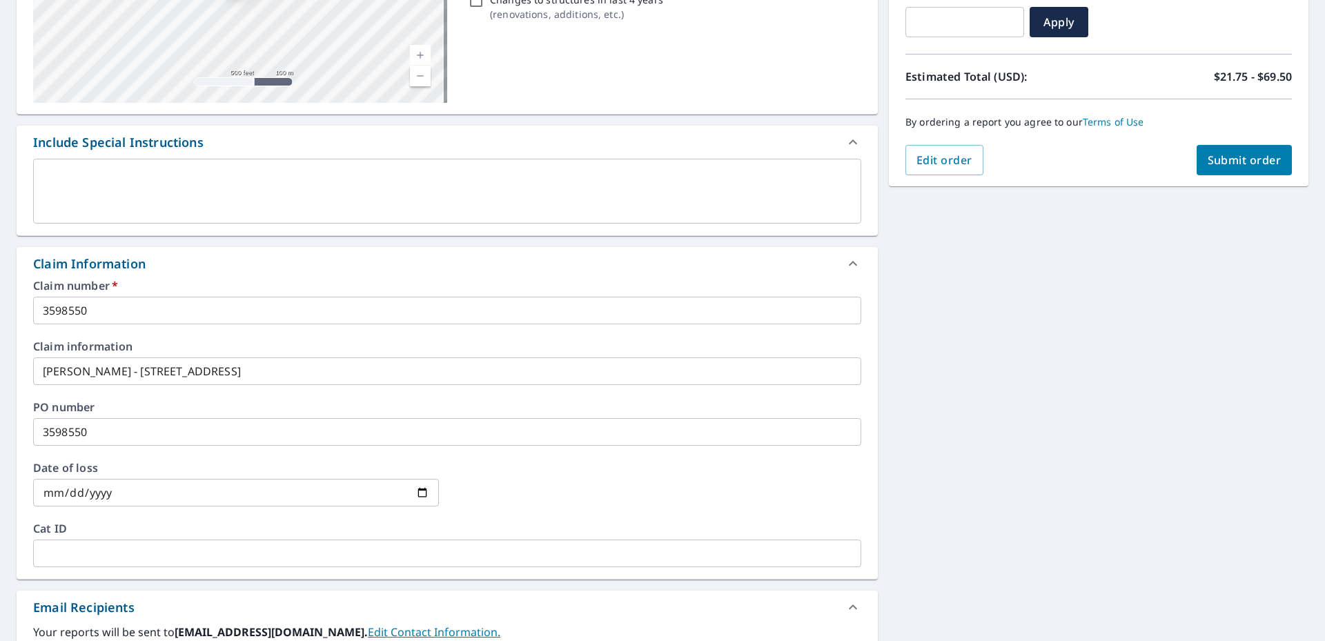
scroll to position [0, 0]
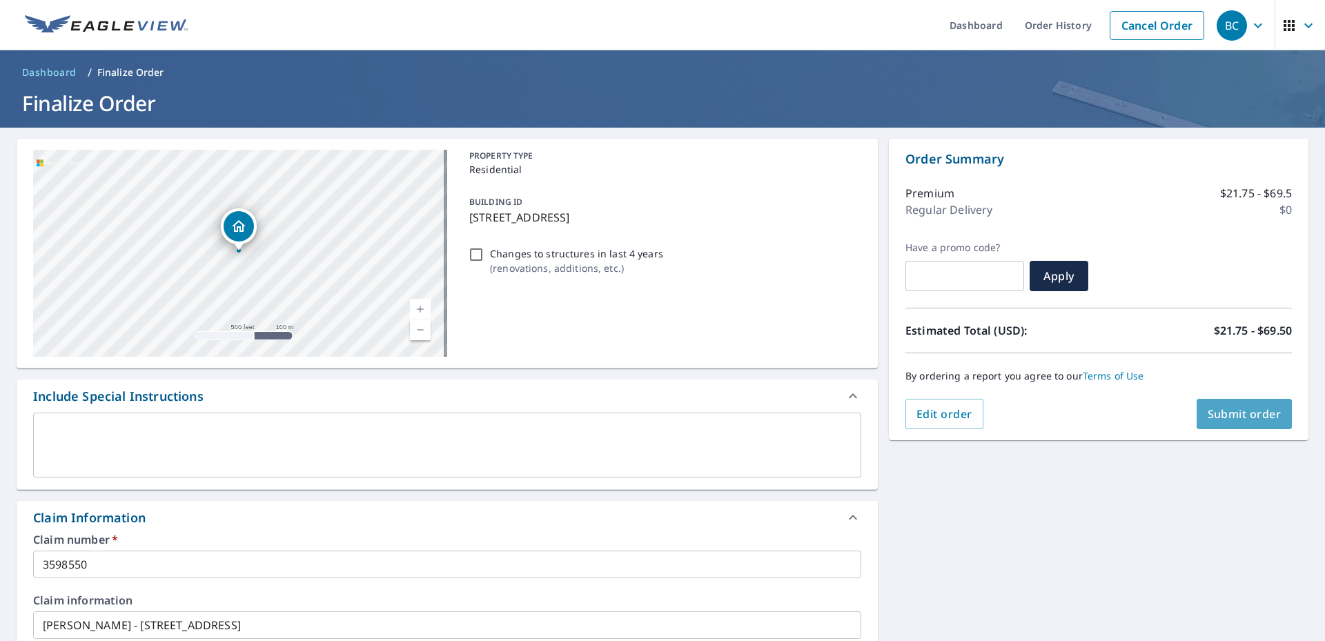
click at [1253, 418] on span "Submit order" at bounding box center [1245, 414] width 74 height 15
